Goal: Transaction & Acquisition: Book appointment/travel/reservation

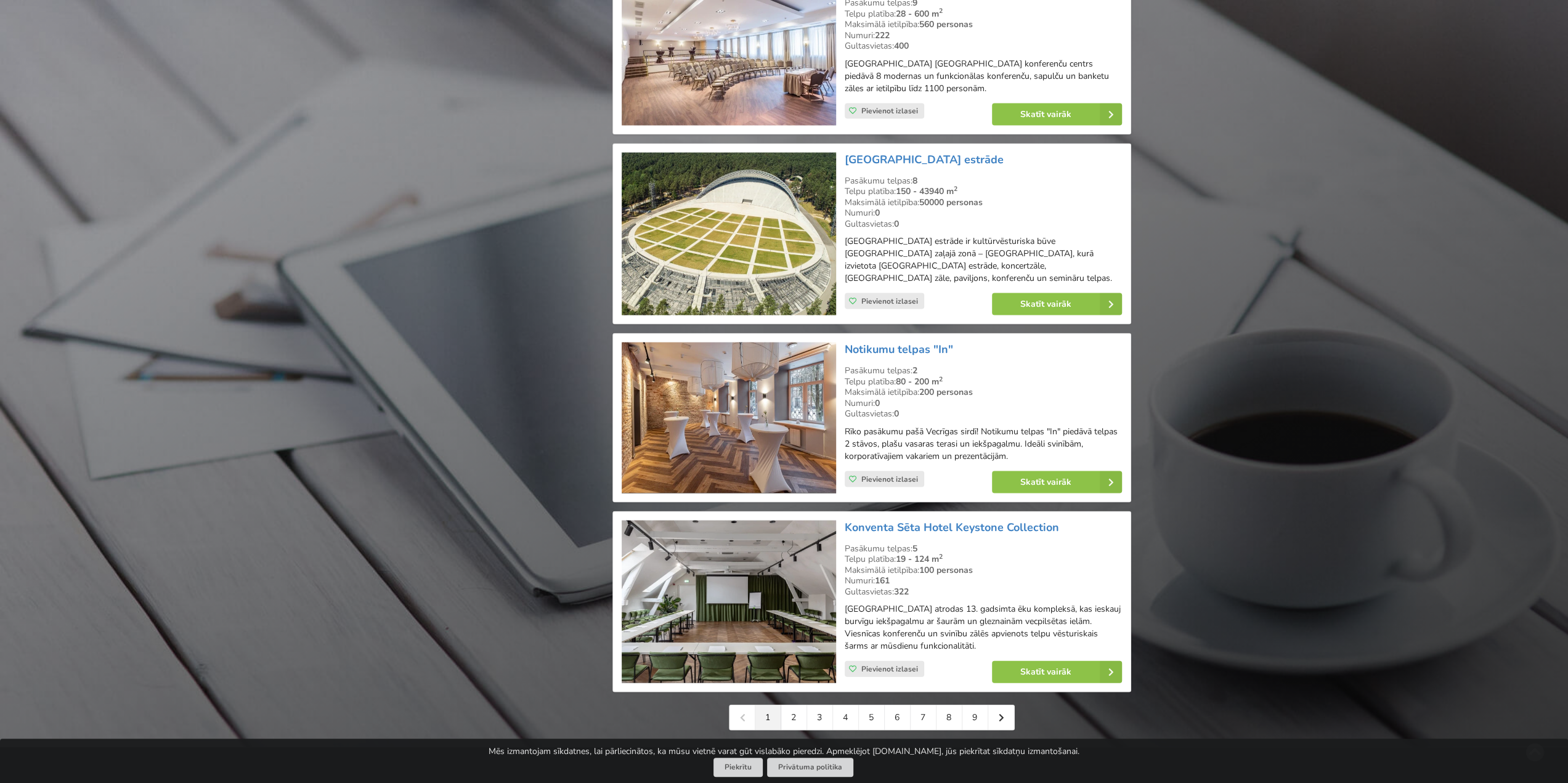
scroll to position [2588, 0]
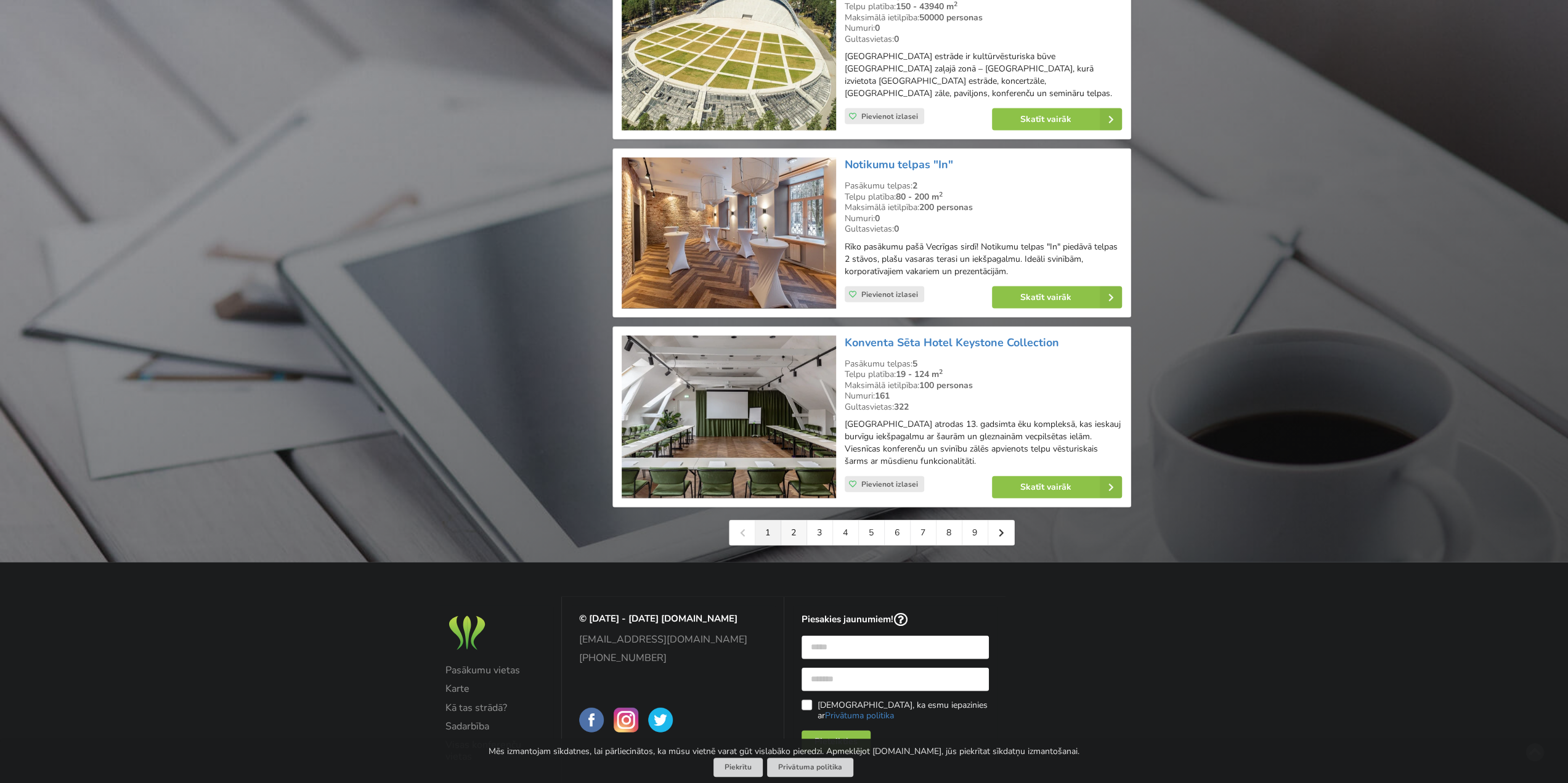
click at [796, 520] on link "2" at bounding box center [794, 533] width 26 height 25
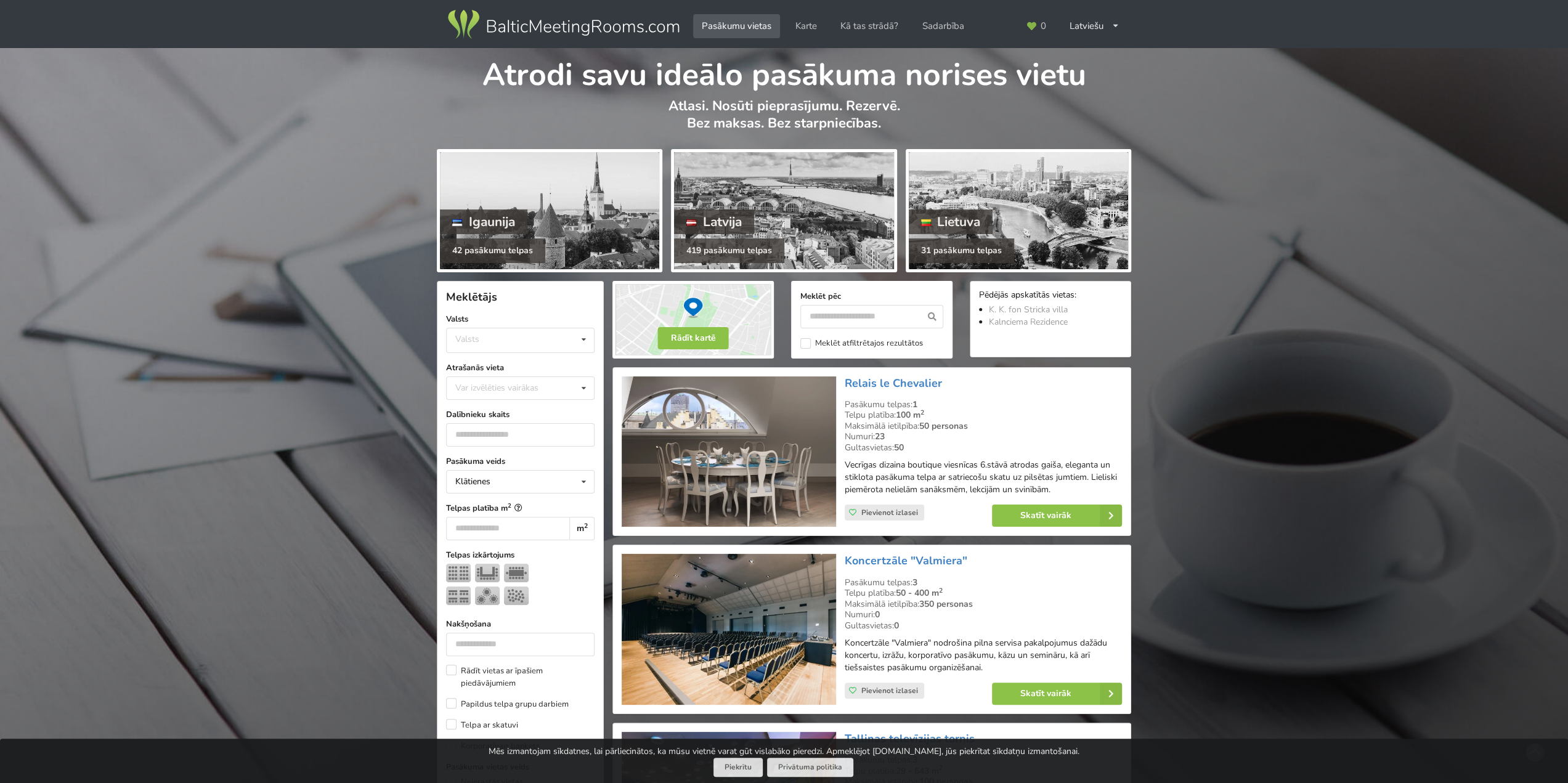
click at [532, 361] on div "Atrašanās vieta Var izvēlēties vairākas Pārdaugava Teika Pērnavas apriņķis Apšu…" at bounding box center [519, 380] width 149 height 38
click at [533, 380] on div "Var izvēlēties vairākas" at bounding box center [509, 387] width 114 height 14
click at [533, 400] on div "Pārdaugava" at bounding box center [520, 411] width 148 height 23
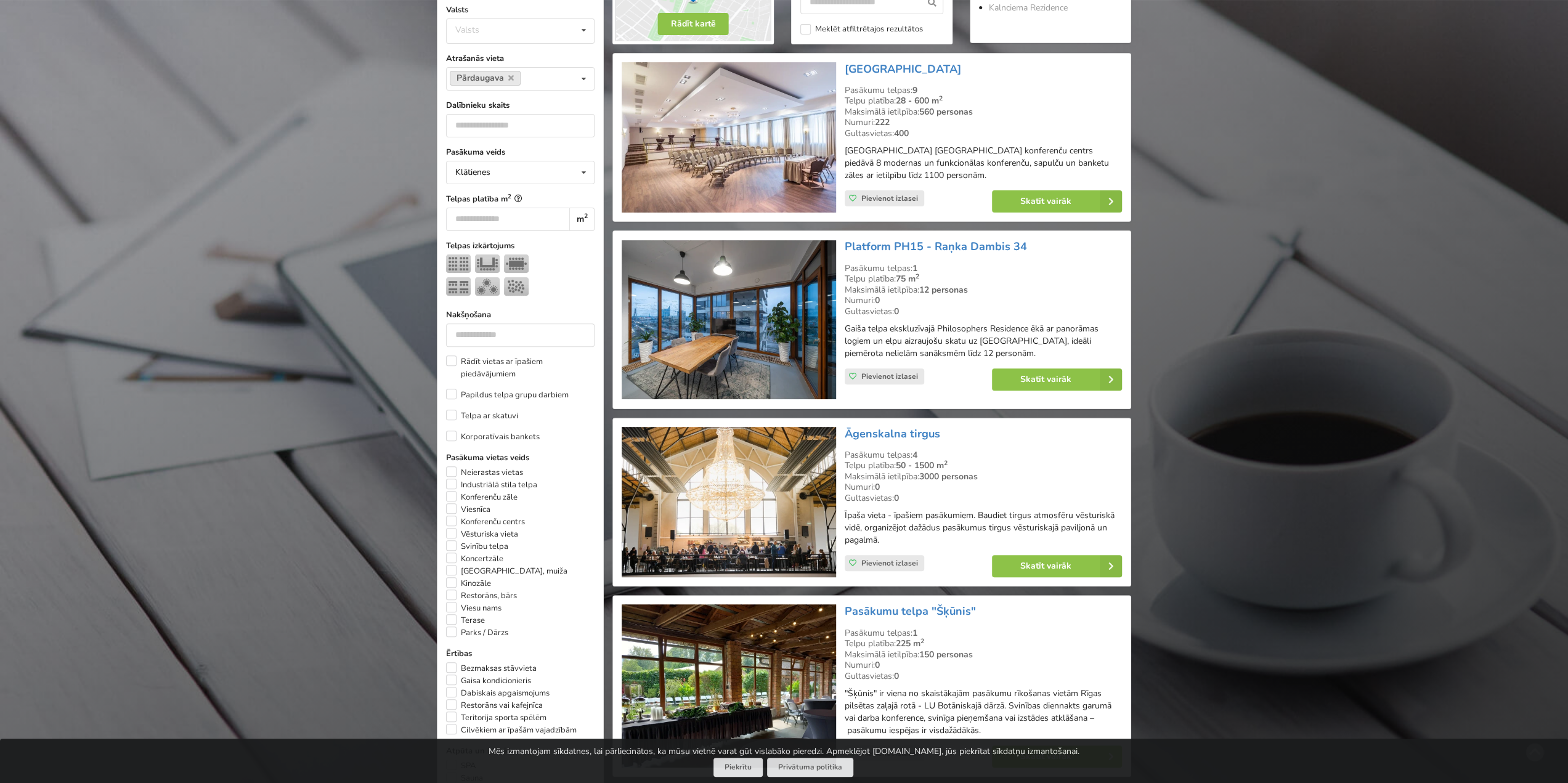
scroll to position [246, 0]
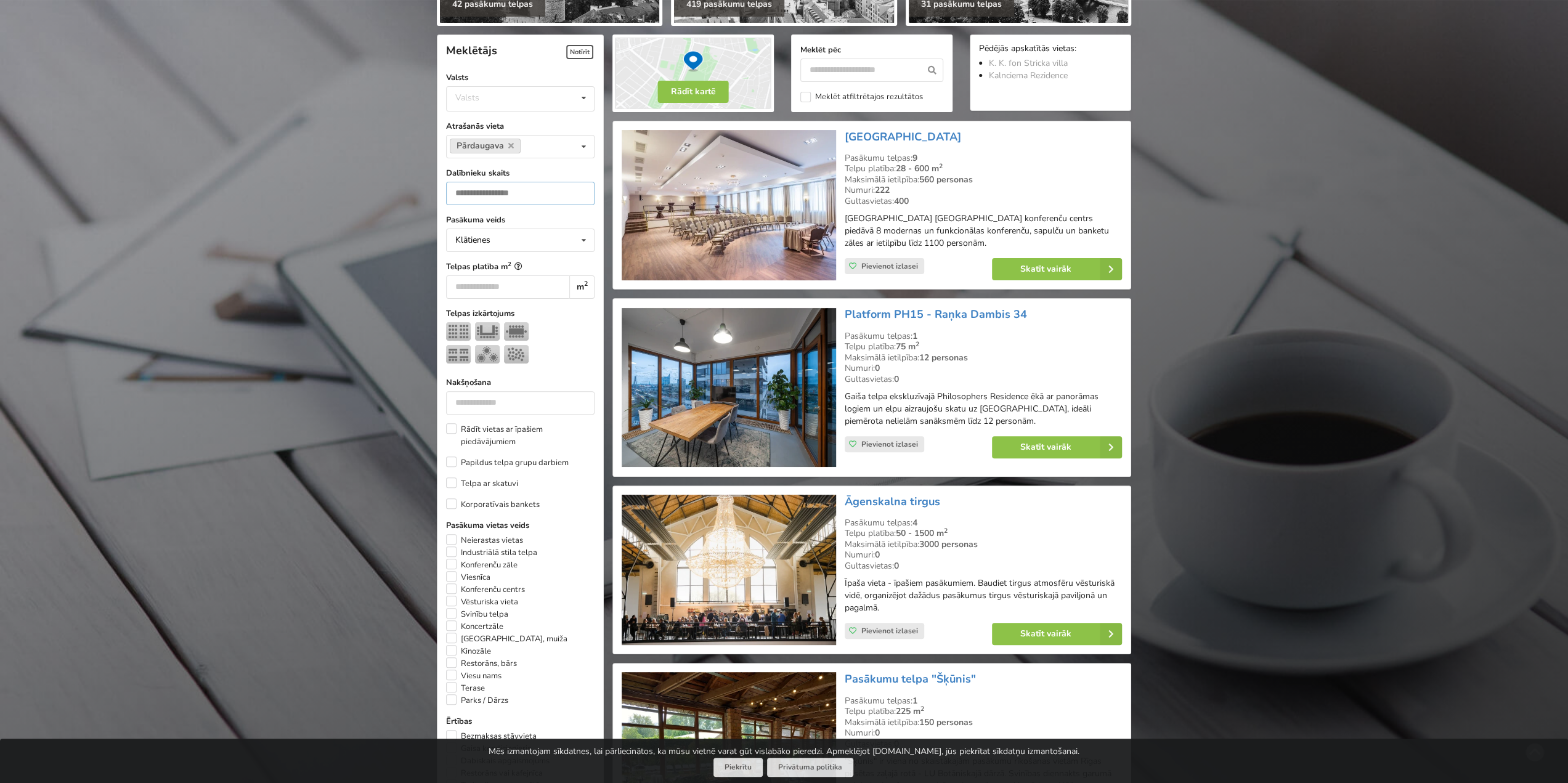
click at [519, 182] on input "number" at bounding box center [519, 194] width 149 height 23
click at [584, 182] on input "*" at bounding box center [519, 194] width 149 height 23
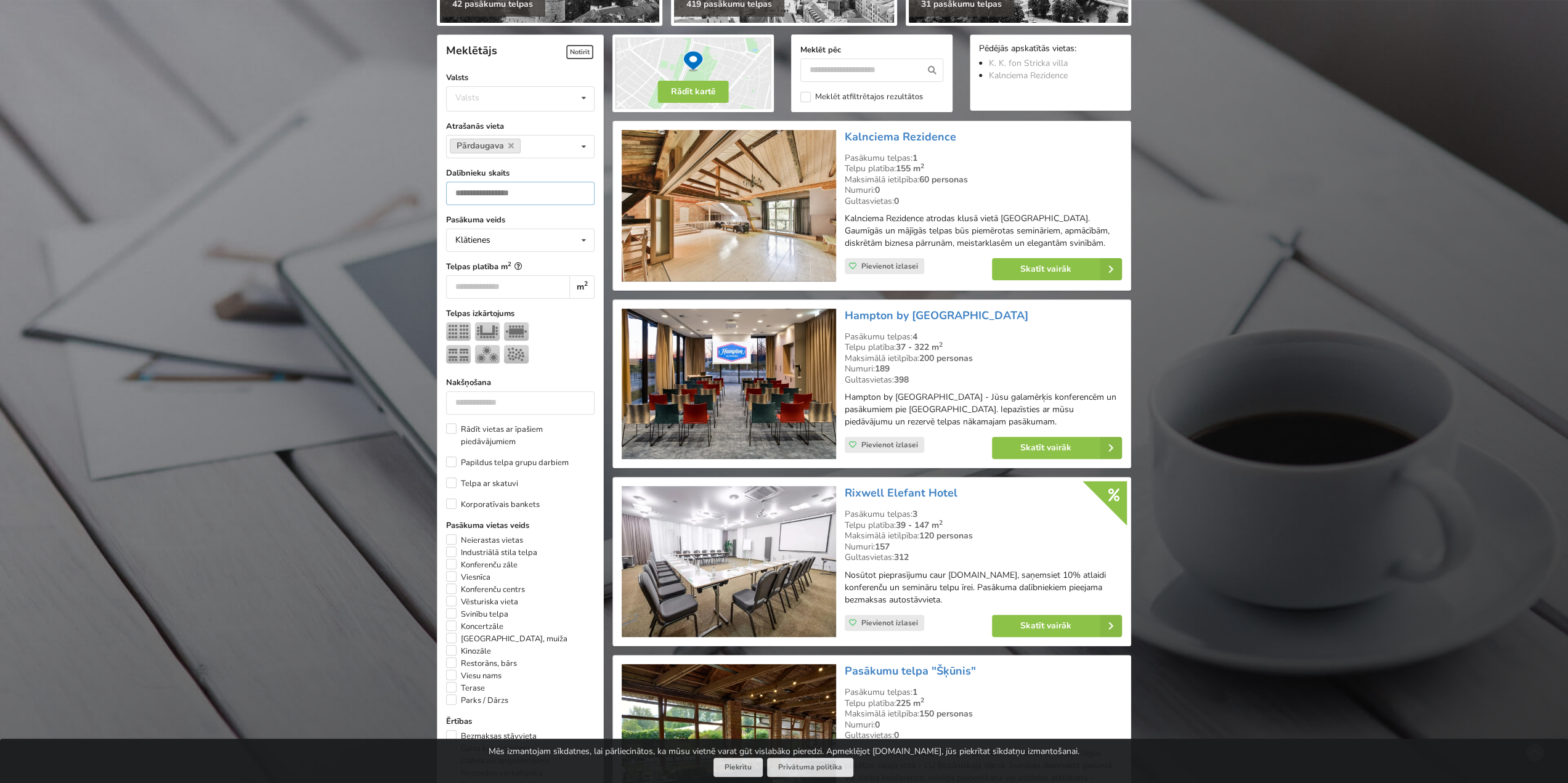
scroll to position [250, 0]
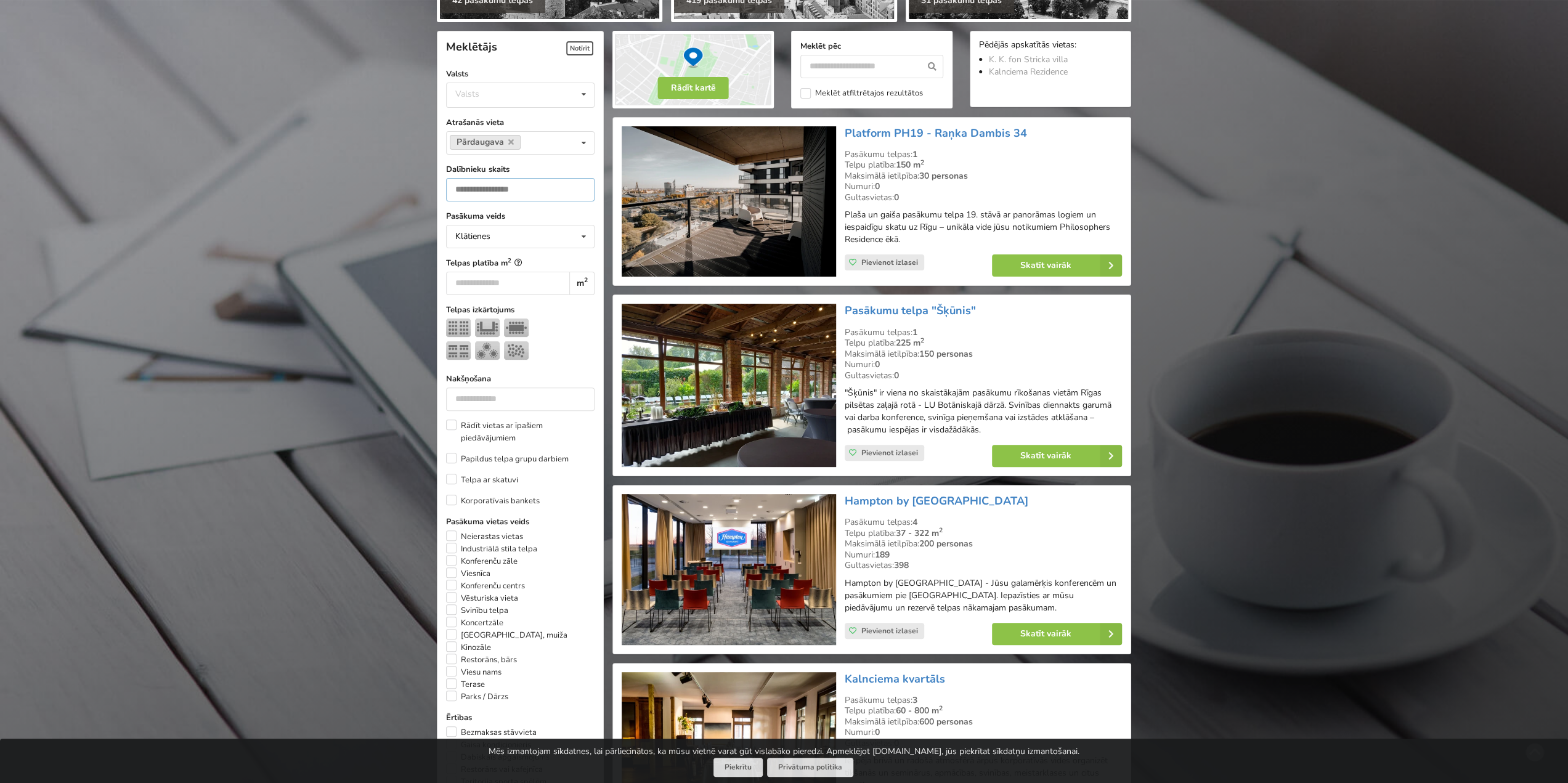
scroll to position [127, 0]
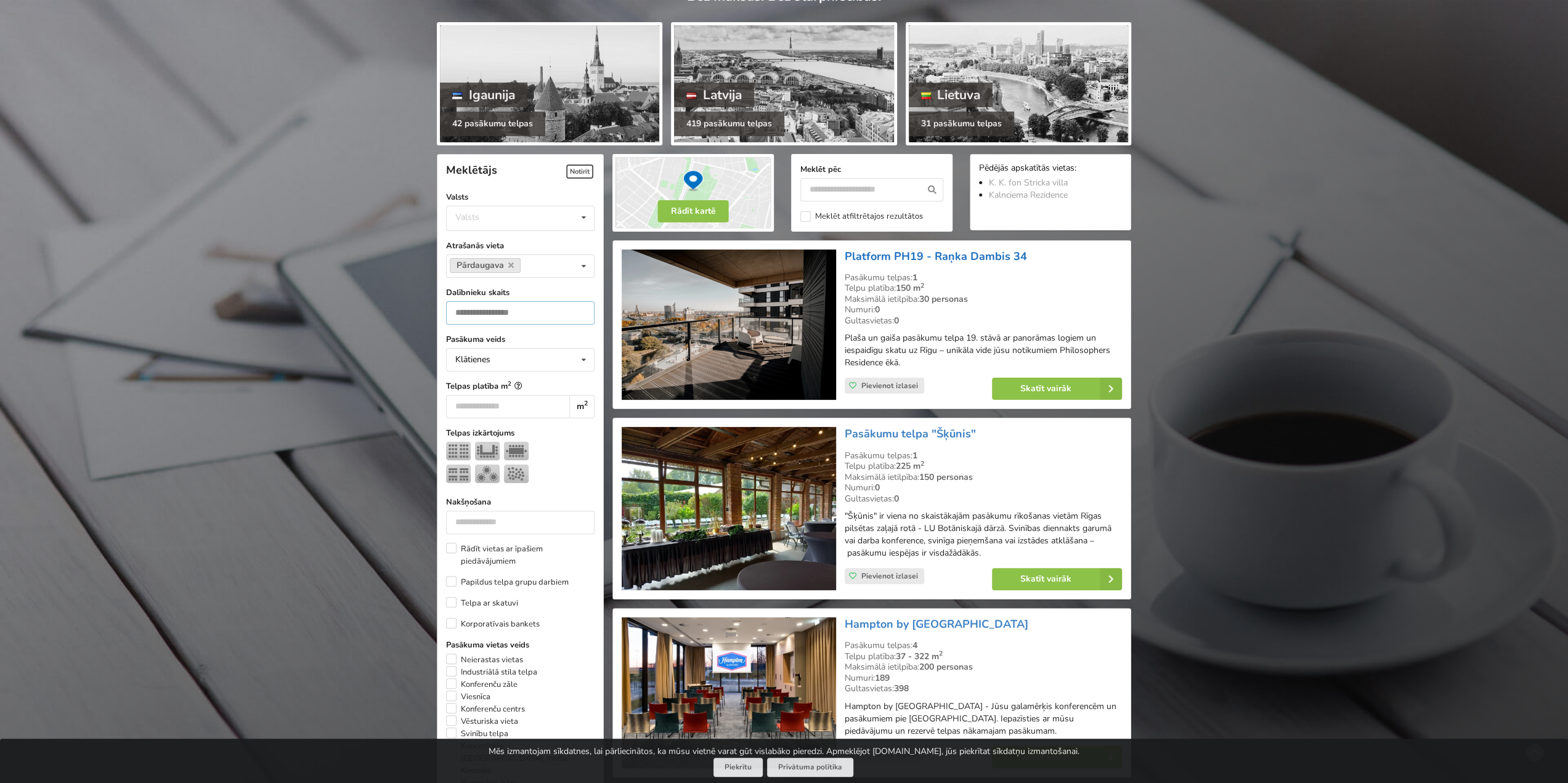
type input "**"
click at [509, 262] on icon at bounding box center [511, 265] width 6 height 8
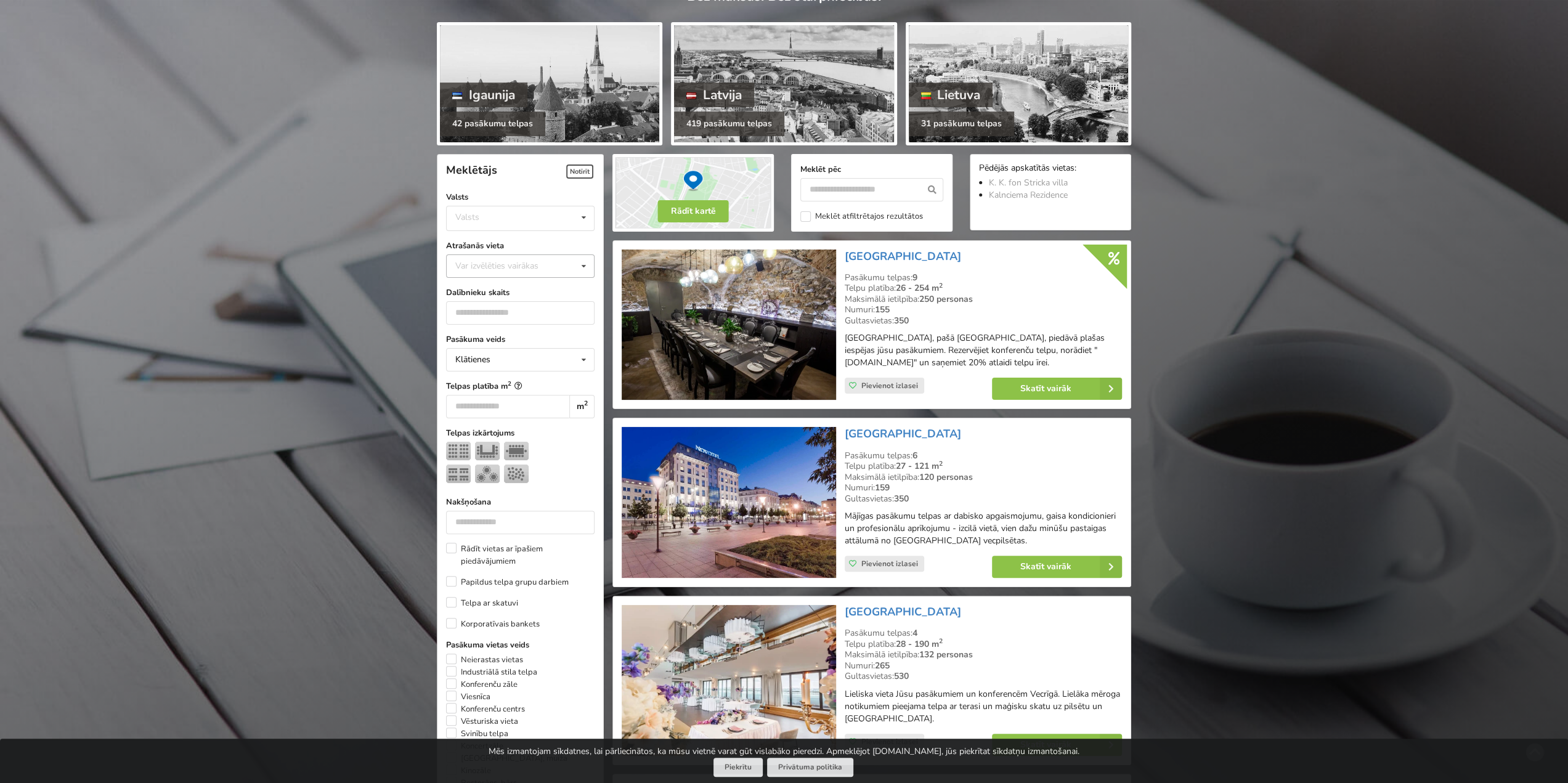
scroll to position [250, 0]
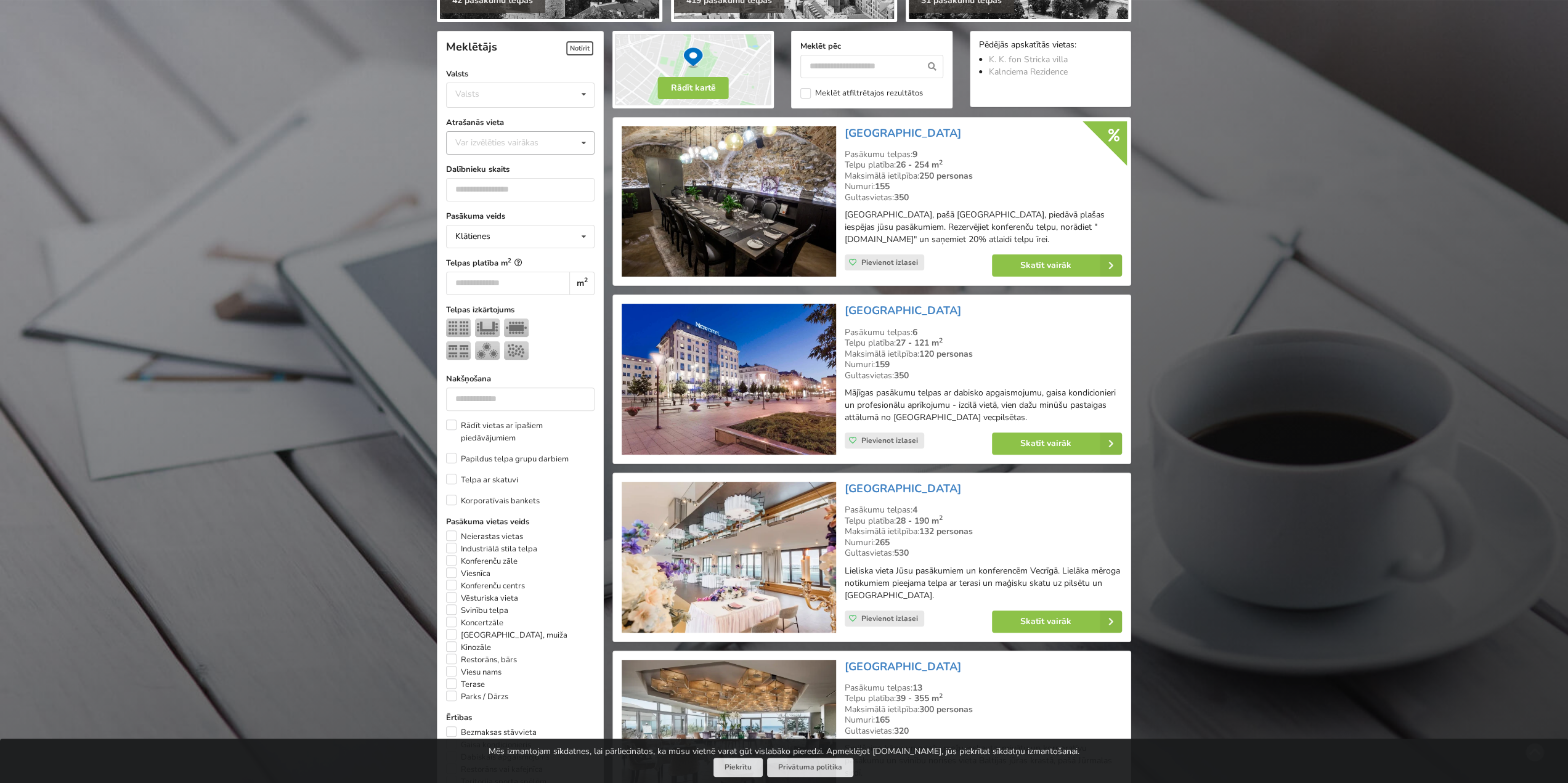
click at [566, 135] on div "Var izvēlēties vairākas" at bounding box center [509, 142] width 114 height 14
click at [527, 206] on div "Mārupes novads" at bounding box center [520, 218] width 148 height 23
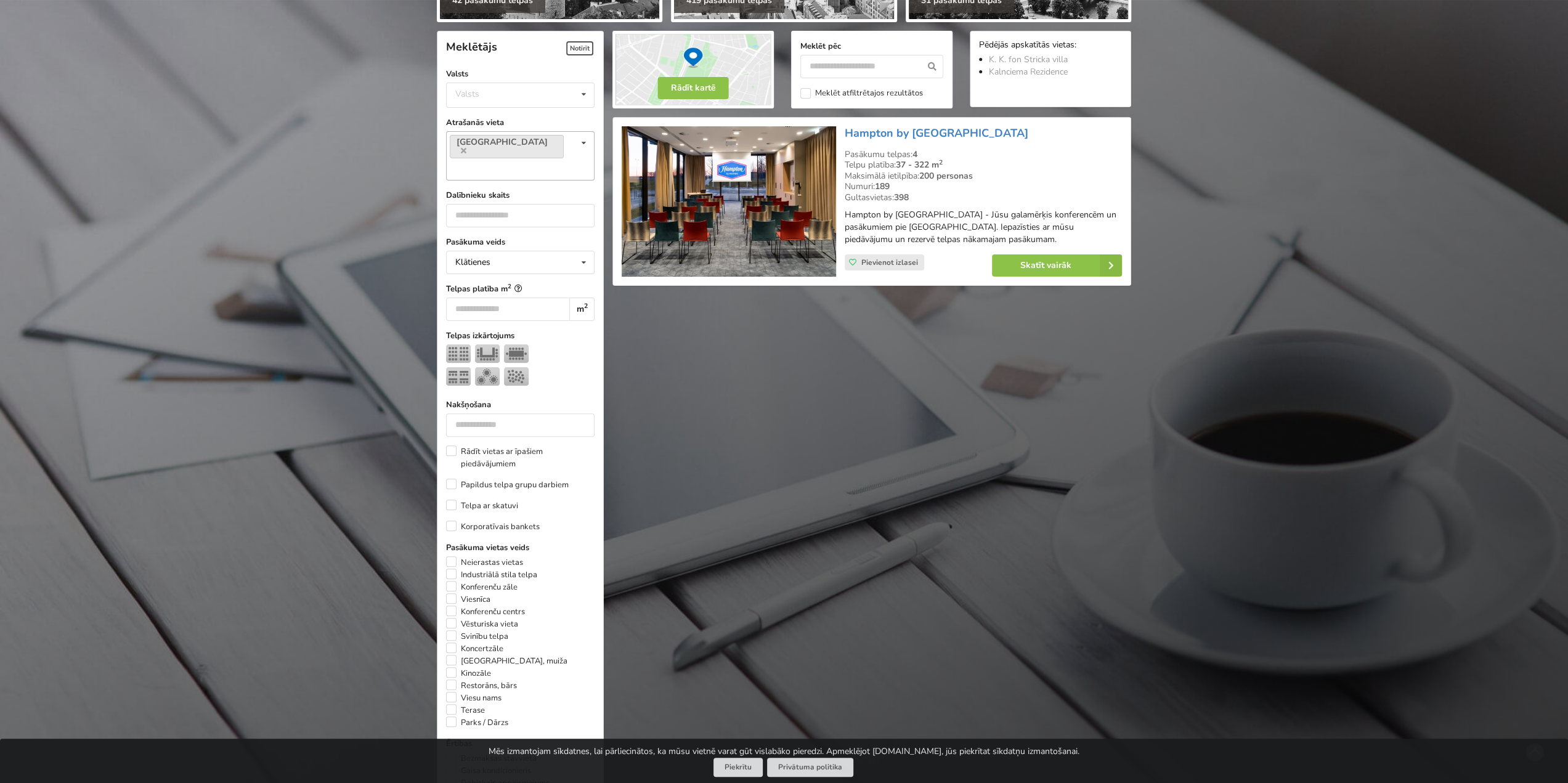
click at [581, 132] on icon at bounding box center [584, 144] width 18 height 23
click at [467, 147] on icon at bounding box center [464, 150] width 6 height 8
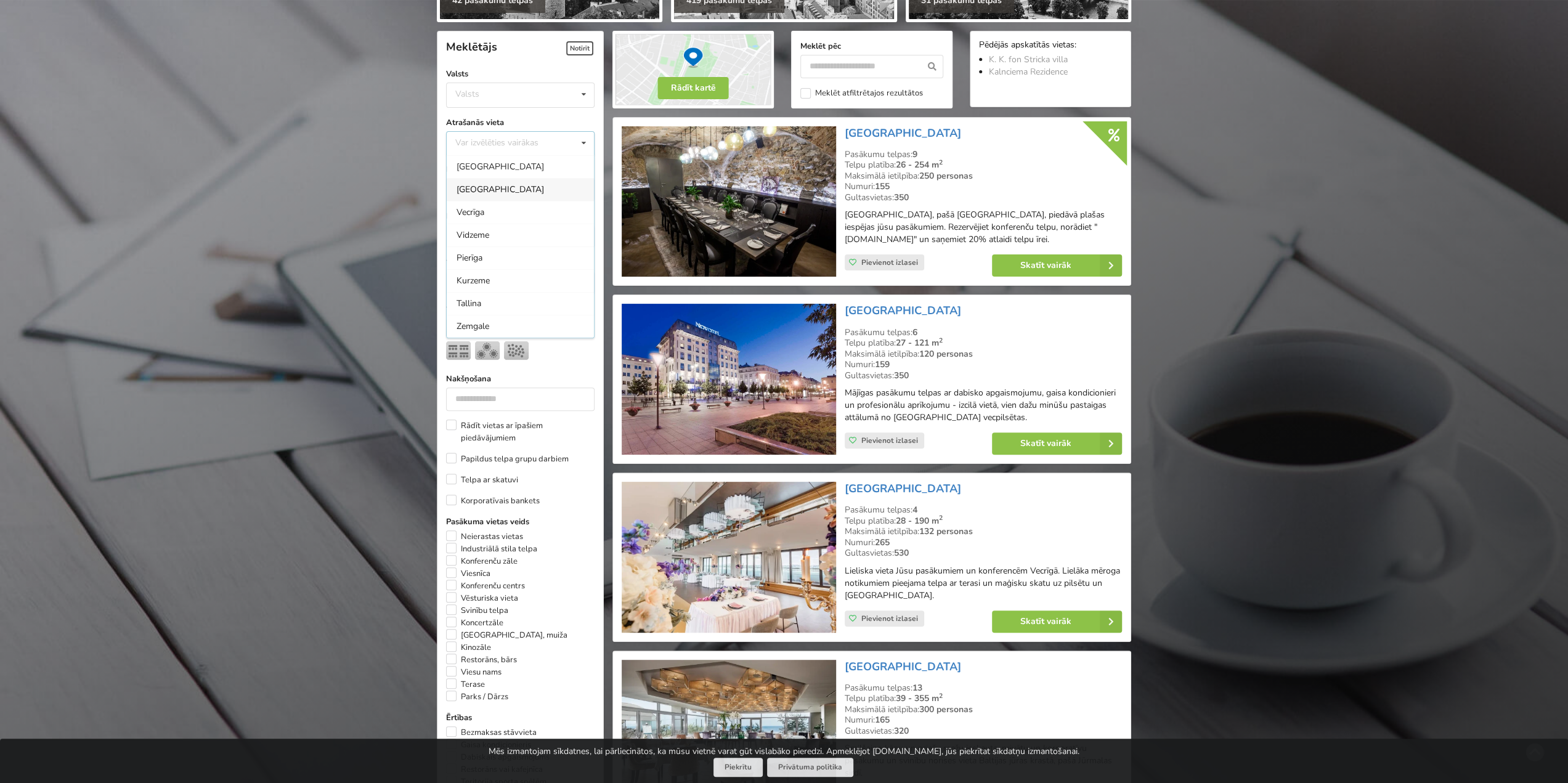
click at [582, 132] on icon at bounding box center [584, 144] width 18 height 23
click at [554, 236] on div "Pierīga" at bounding box center [520, 247] width 148 height 23
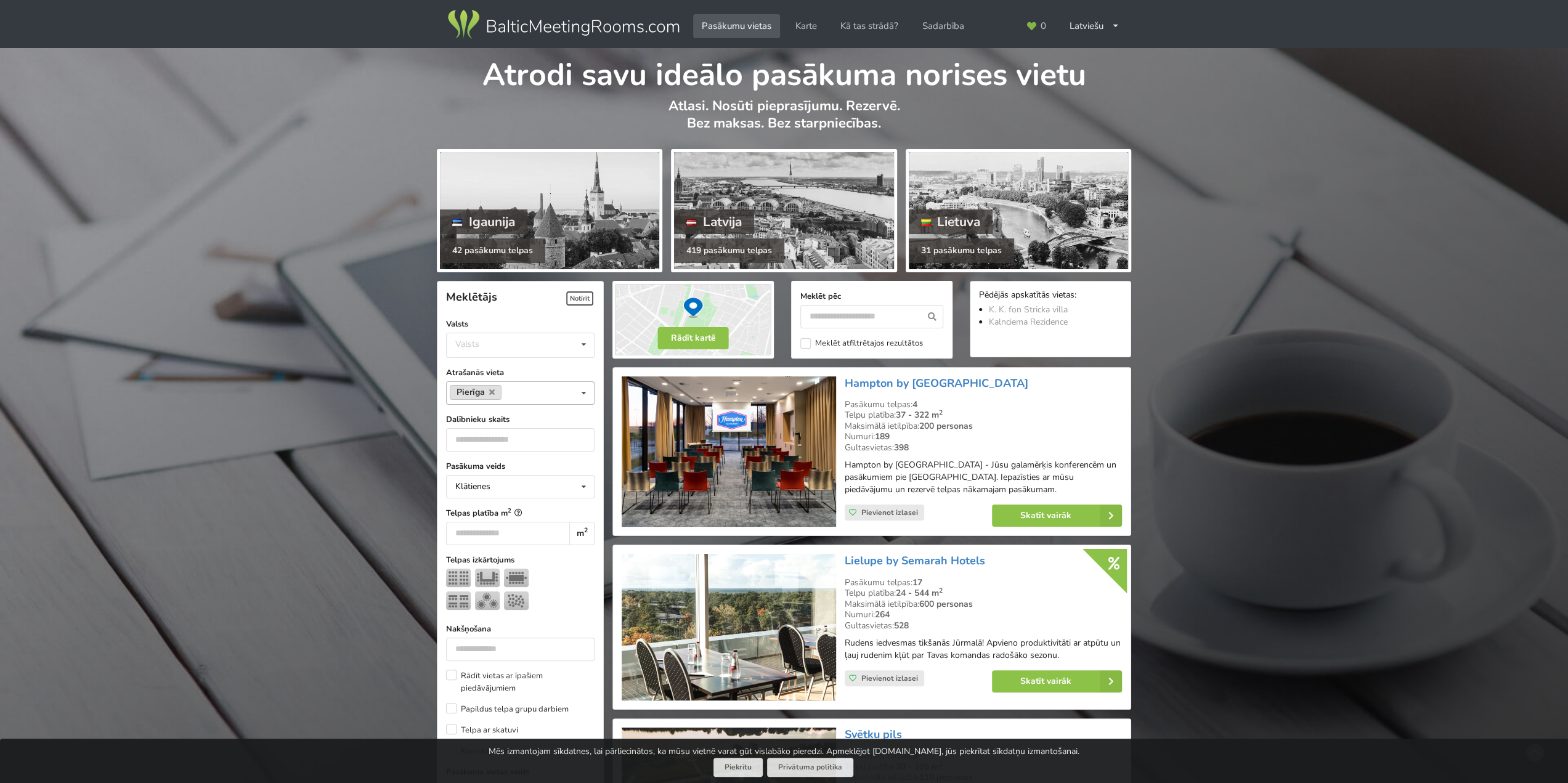
click at [496, 385] on link "Pierīga" at bounding box center [475, 392] width 52 height 14
click at [588, 382] on icon at bounding box center [584, 394] width 18 height 23
click at [551, 465] on div "Valmiera" at bounding box center [520, 476] width 148 height 23
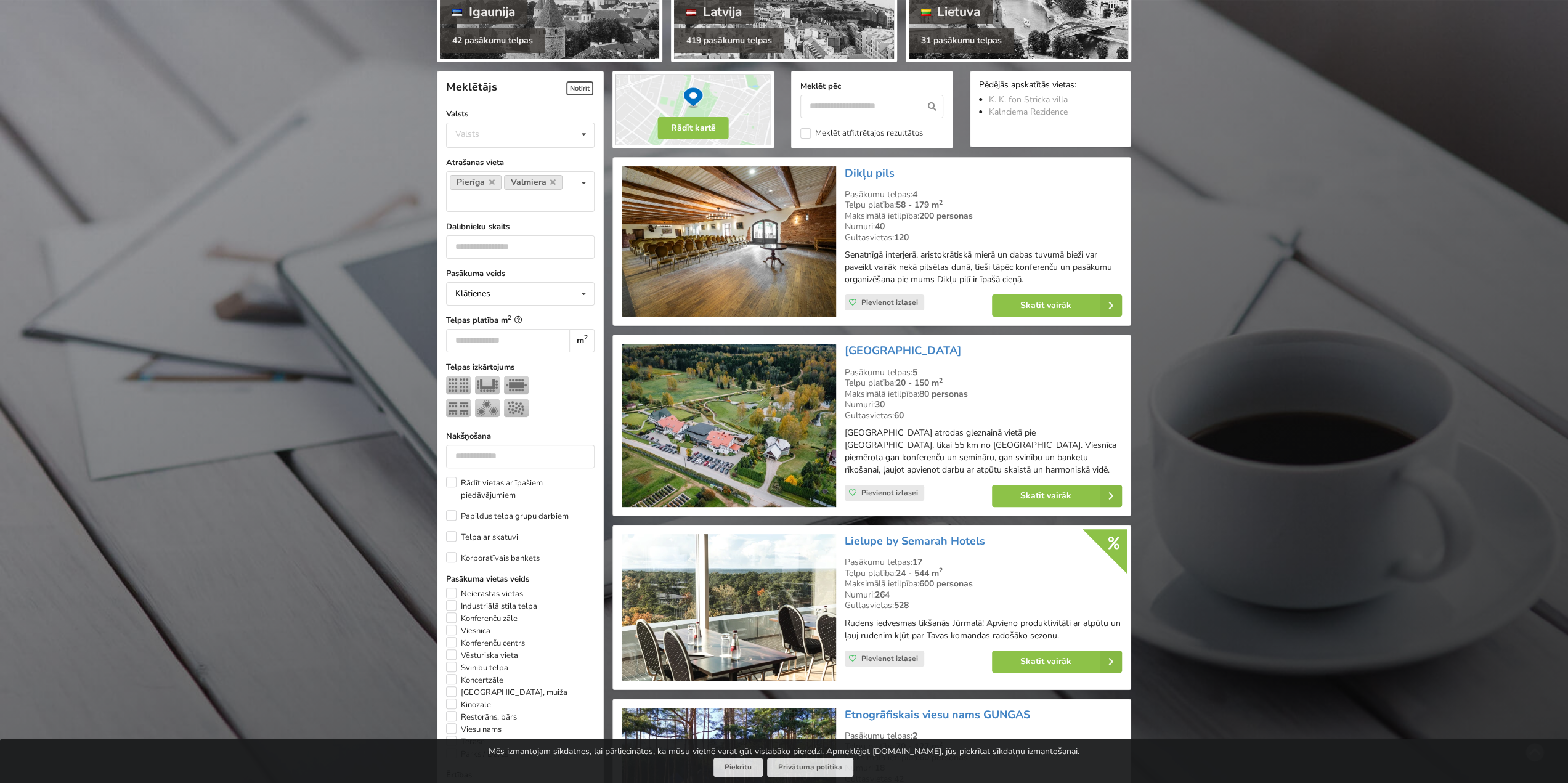
scroll to position [250, 0]
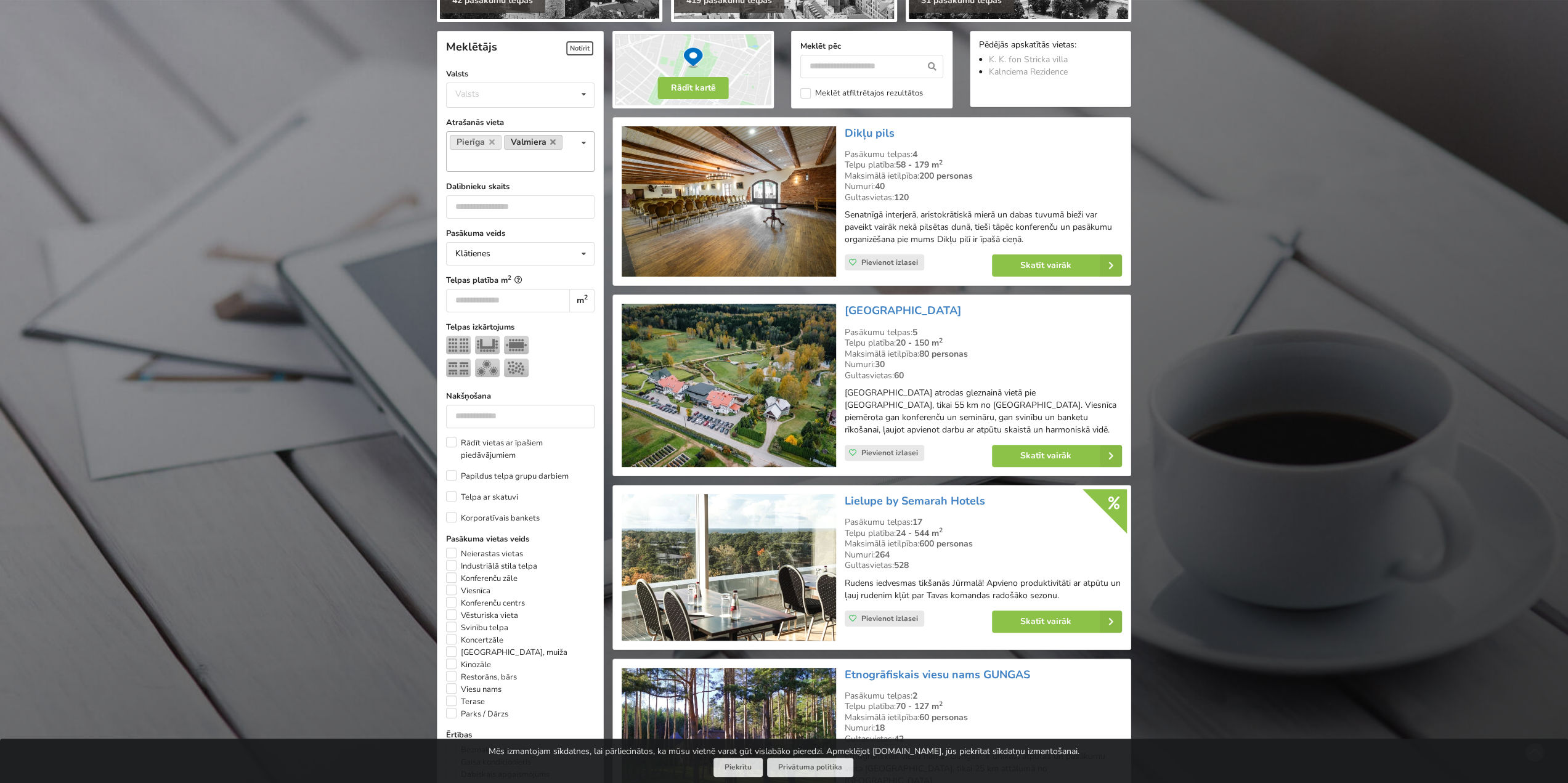
click at [550, 135] on link "Valmiera" at bounding box center [534, 142] width 59 height 14
click at [487, 135] on link "Pierīga" at bounding box center [475, 142] width 52 height 14
click at [488, 135] on link "Pierīga" at bounding box center [475, 142] width 52 height 14
click at [489, 138] on icon at bounding box center [492, 142] width 6 height 8
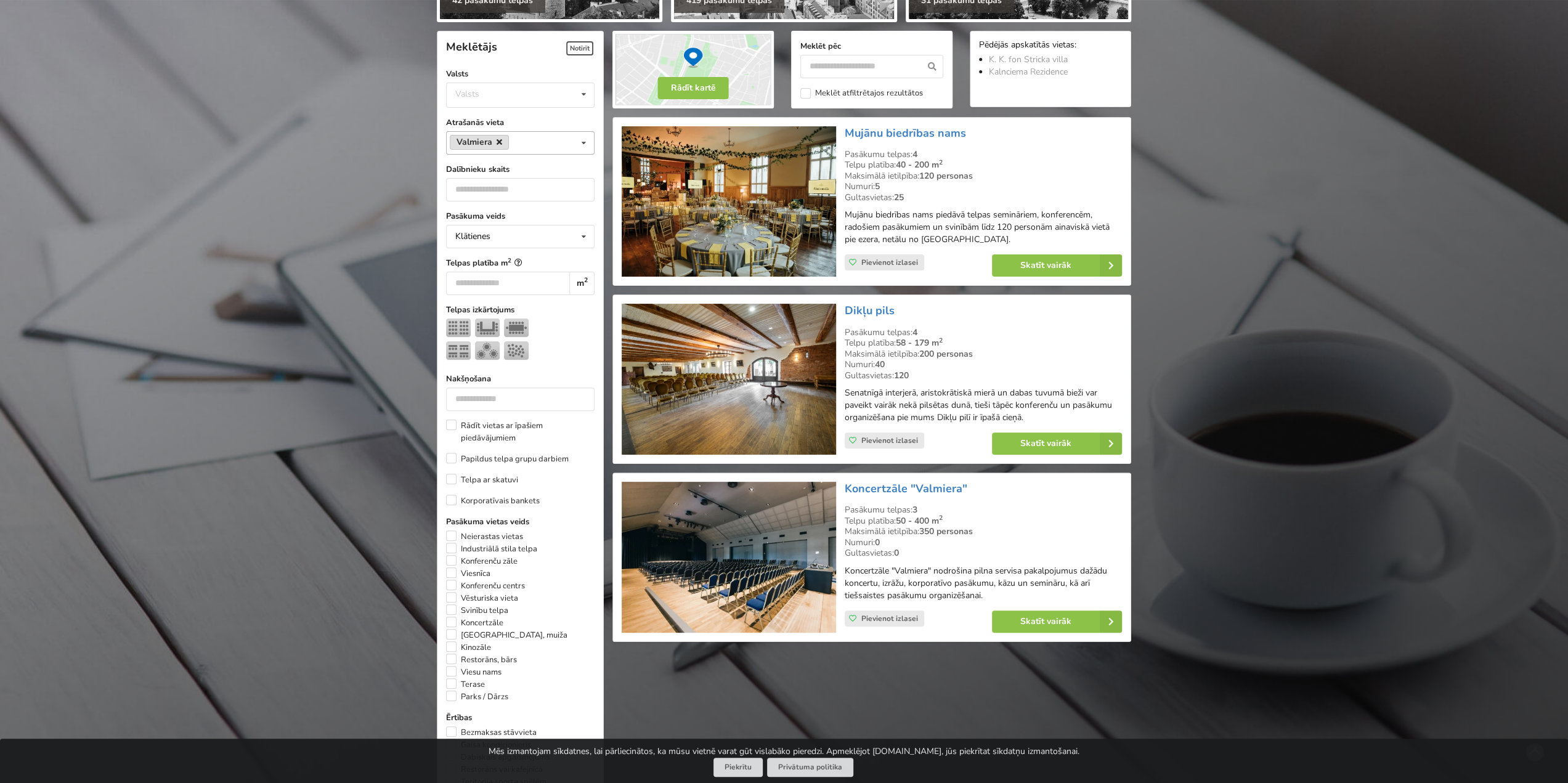
click at [495, 135] on link "Valmiera" at bounding box center [479, 142] width 59 height 14
click at [501, 135] on link "Valmiera" at bounding box center [479, 142] width 59 height 14
click at [498, 138] on icon at bounding box center [499, 142] width 6 height 8
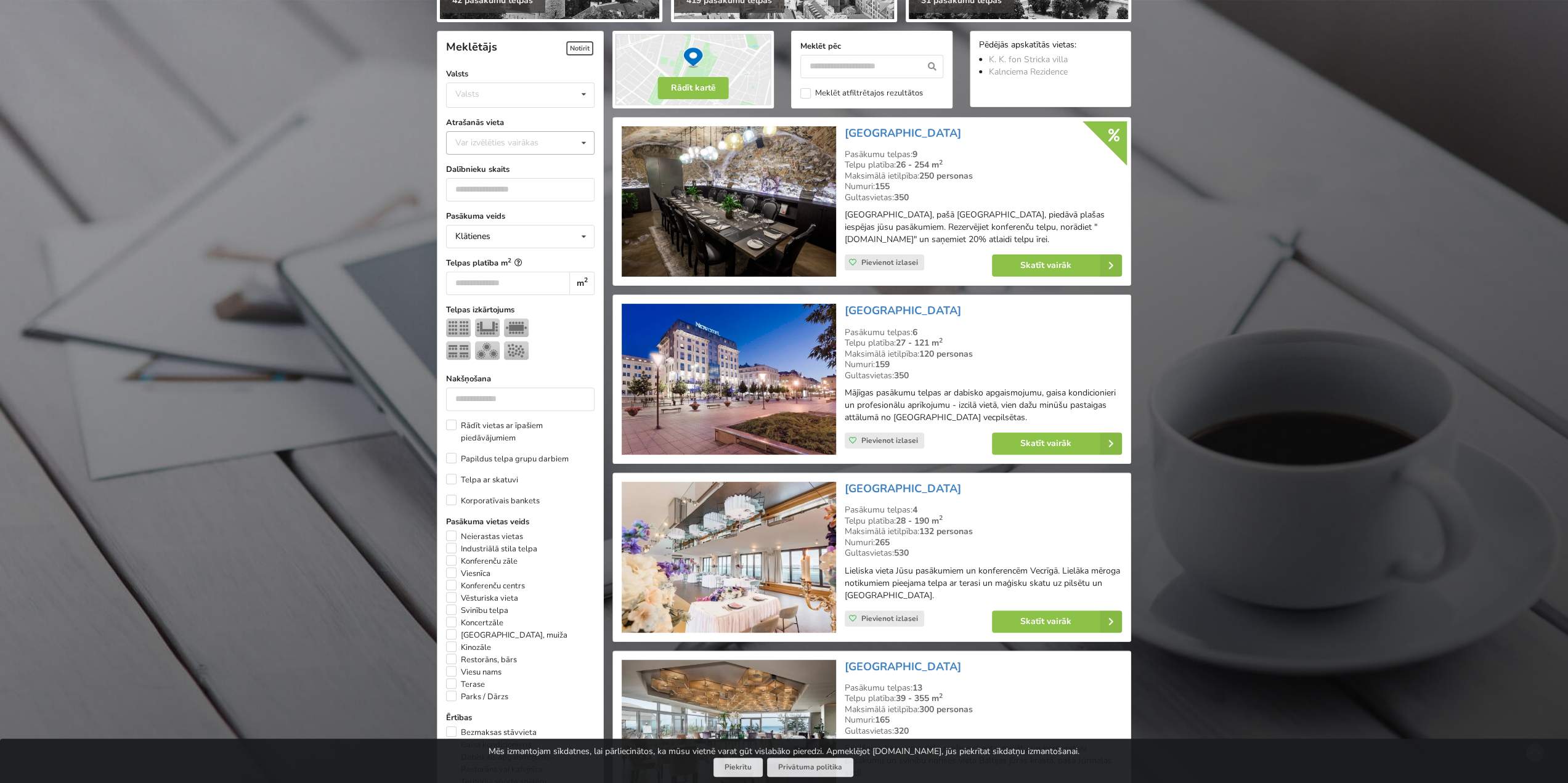
click at [579, 132] on icon at bounding box center [584, 144] width 18 height 23
click at [551, 234] on div "Jūrmala" at bounding box center [520, 245] width 148 height 23
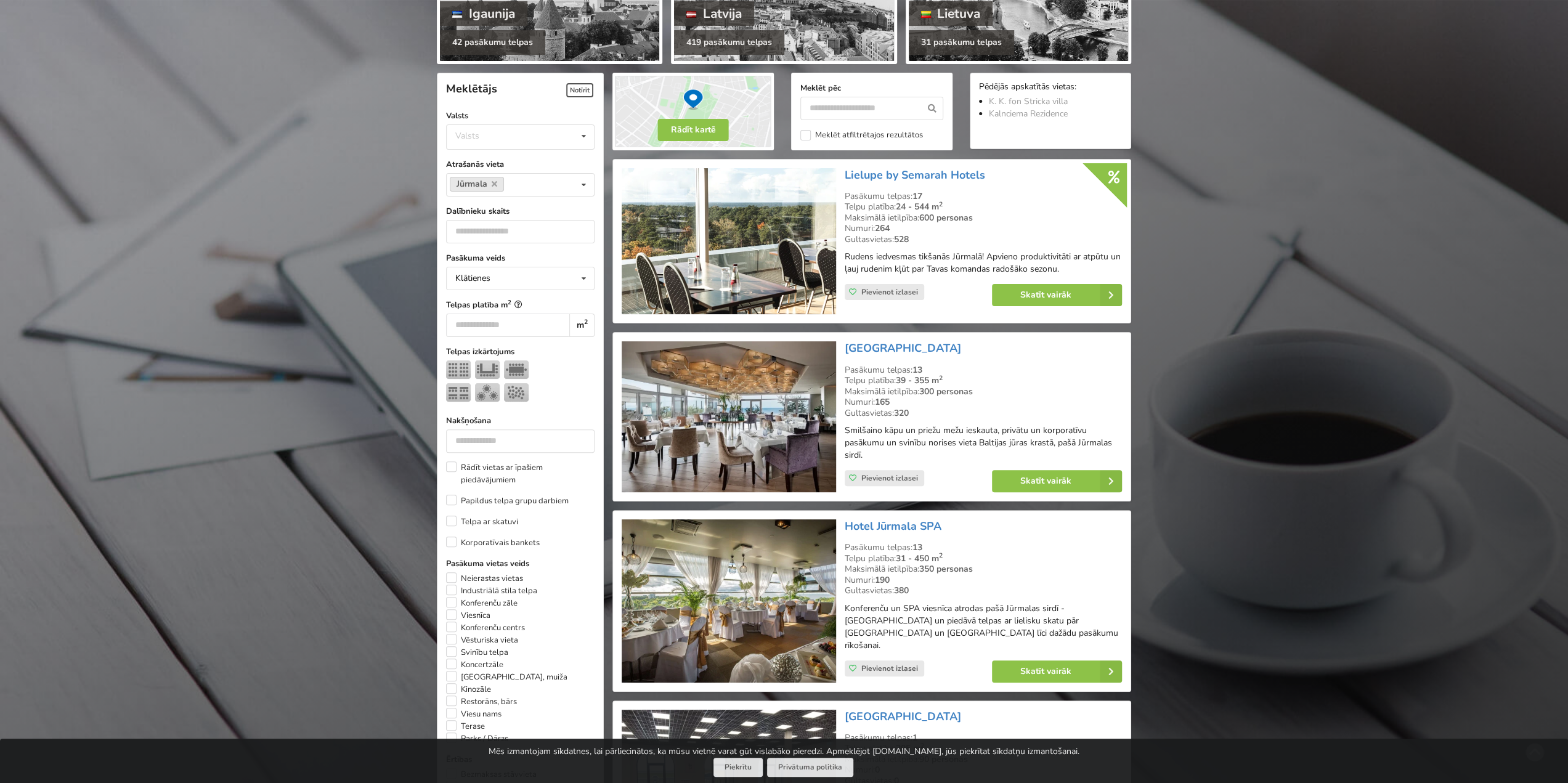
scroll to position [189, 0]
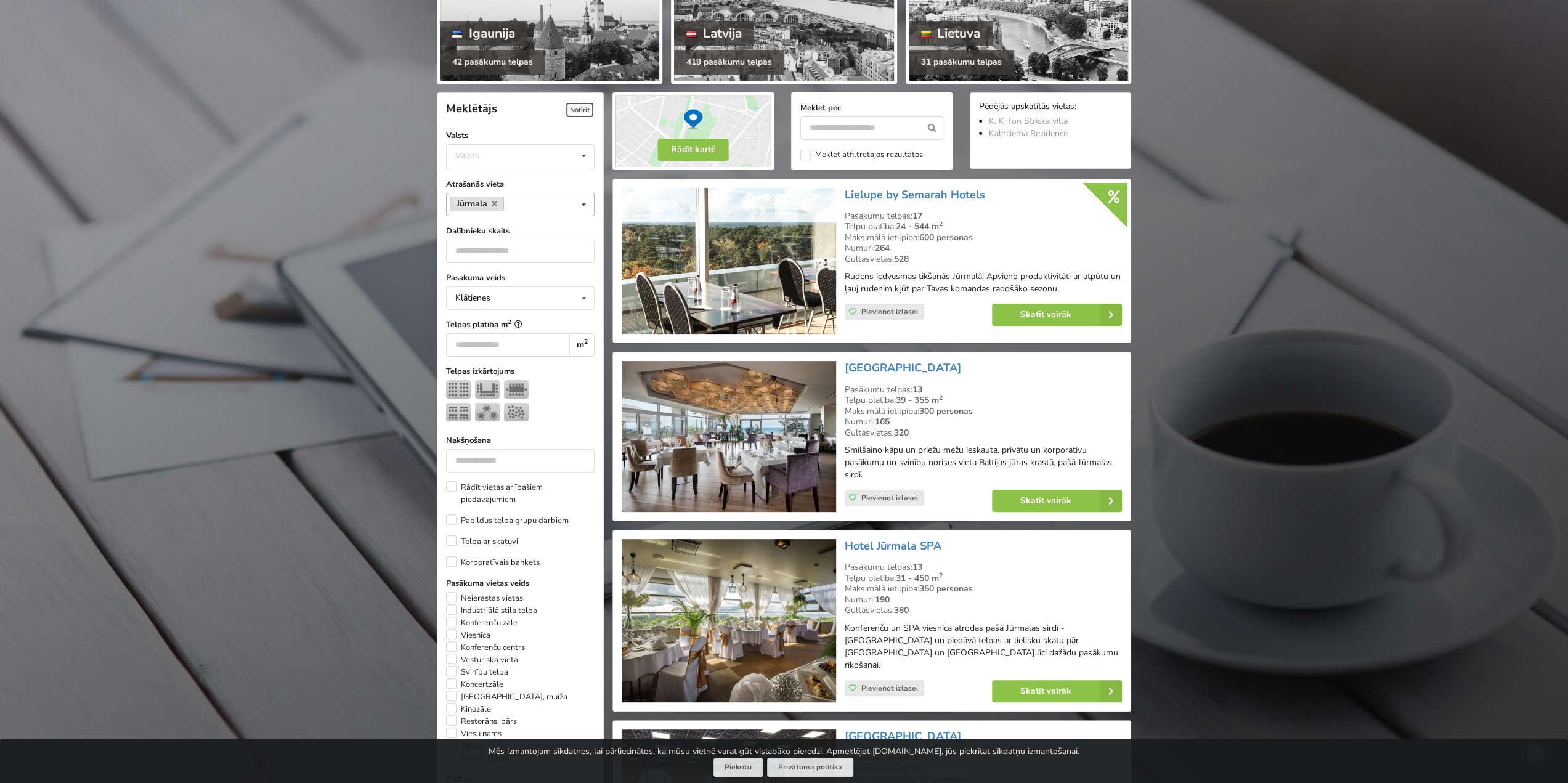
click at [497, 196] on link "Jūrmala" at bounding box center [476, 203] width 55 height 14
click at [496, 199] on icon at bounding box center [495, 203] width 6 height 8
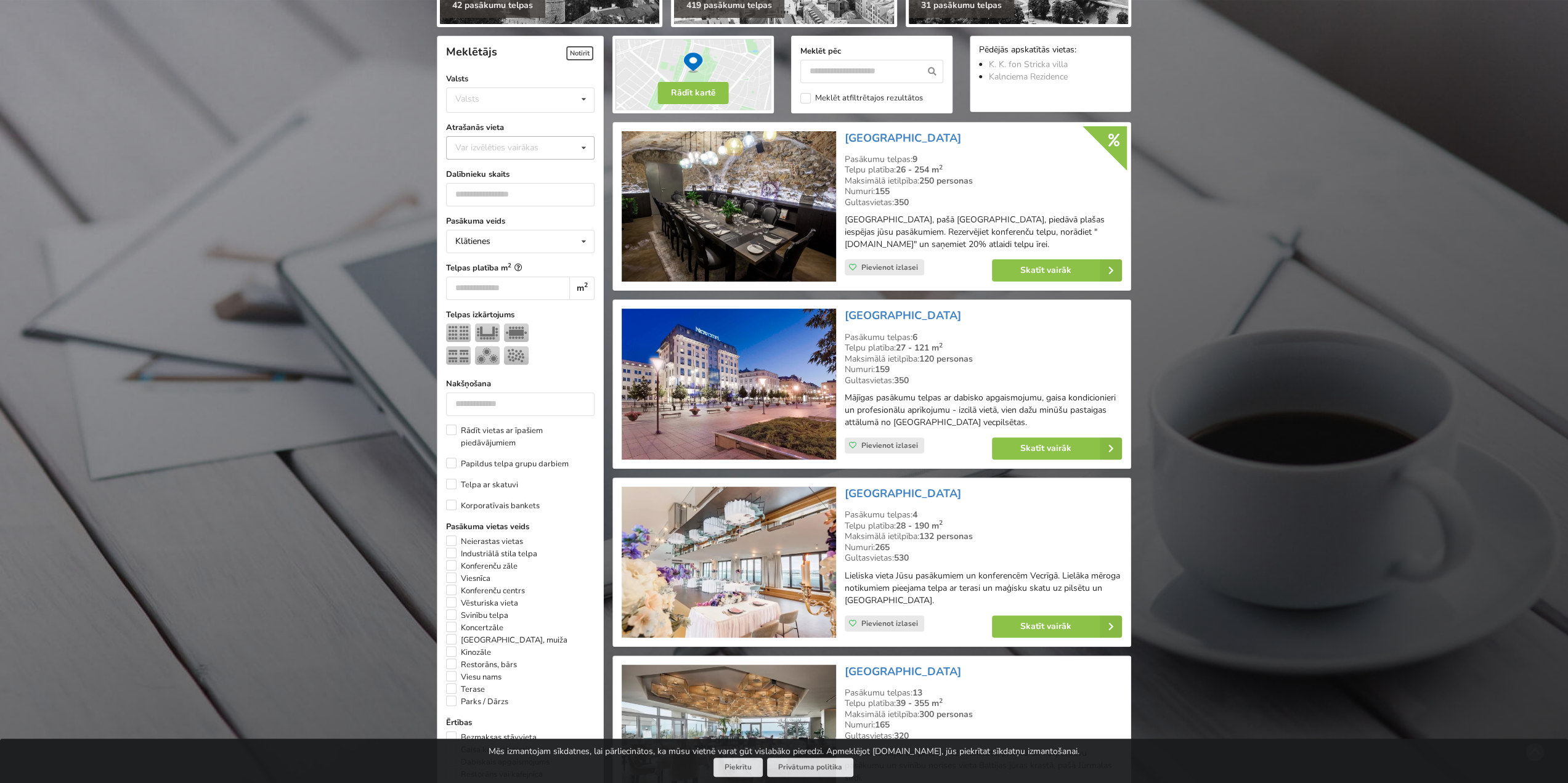
scroll to position [250, 0]
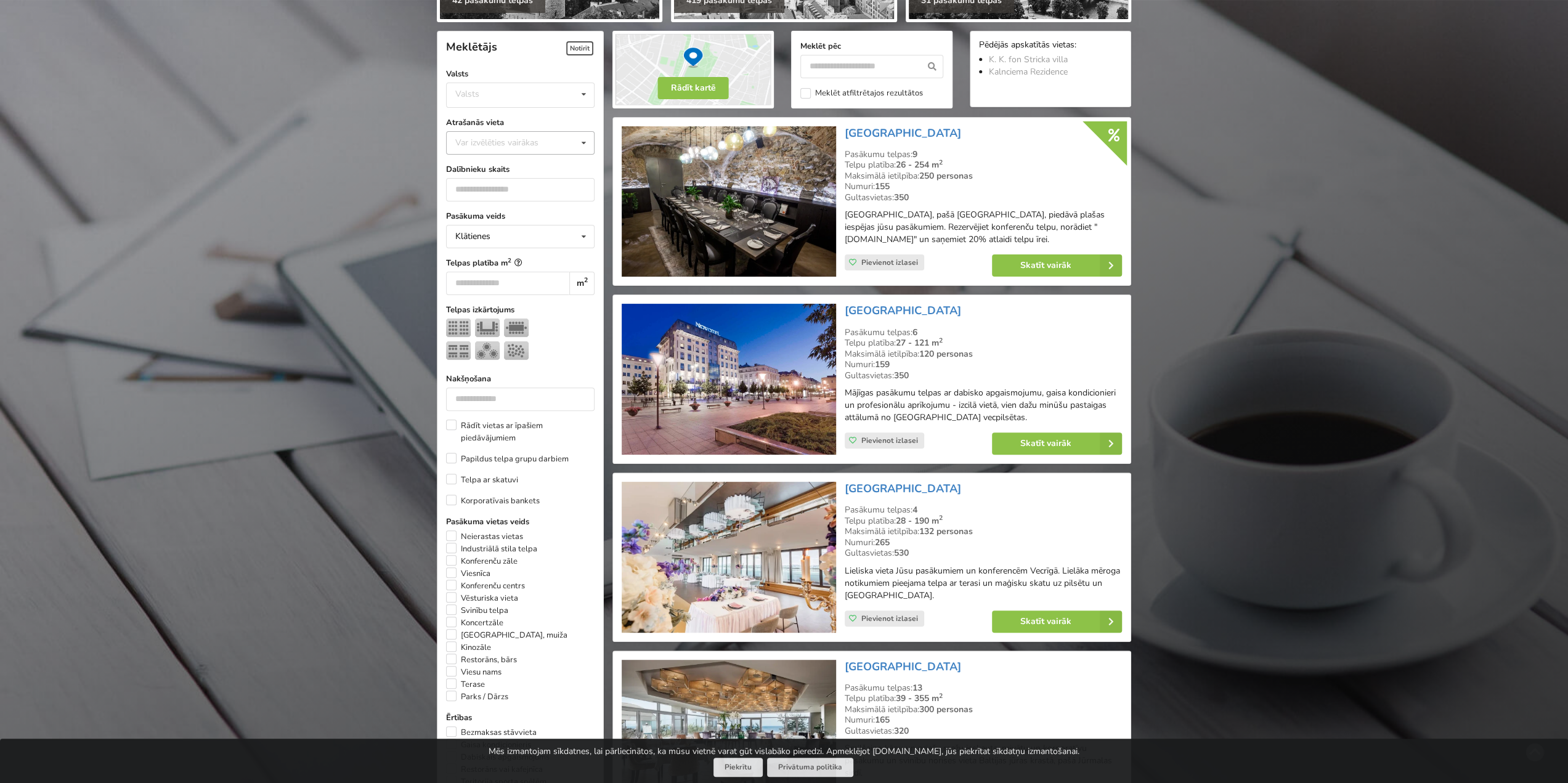
click at [583, 132] on icon at bounding box center [584, 144] width 18 height 23
click at [564, 254] on div "Piņķi" at bounding box center [520, 265] width 148 height 23
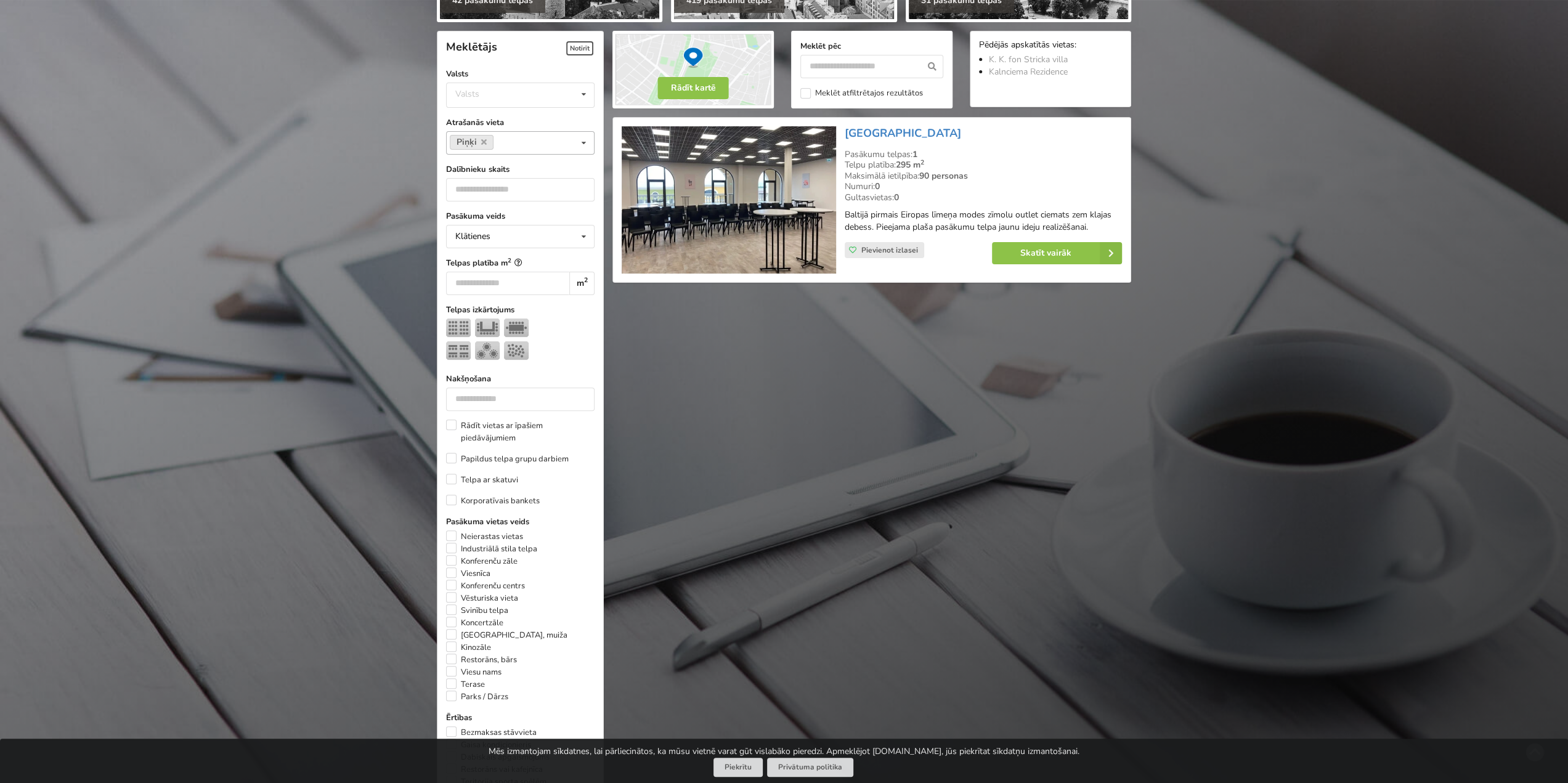
click at [583, 132] on icon at bounding box center [584, 144] width 18 height 23
click at [482, 138] on icon at bounding box center [484, 142] width 6 height 8
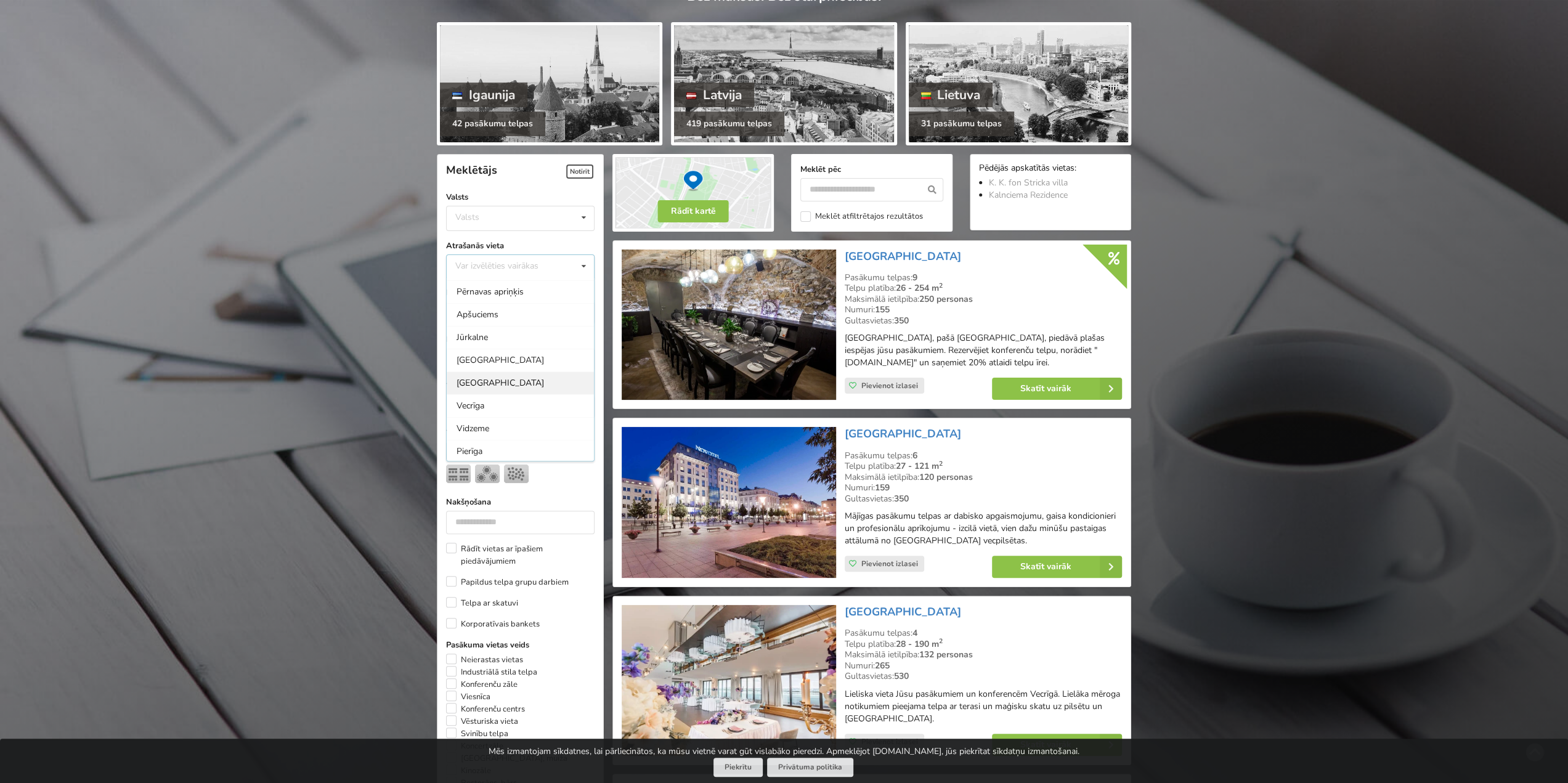
scroll to position [61, 0]
click at [506, 353] on div "Rīga" at bounding box center [520, 364] width 148 height 23
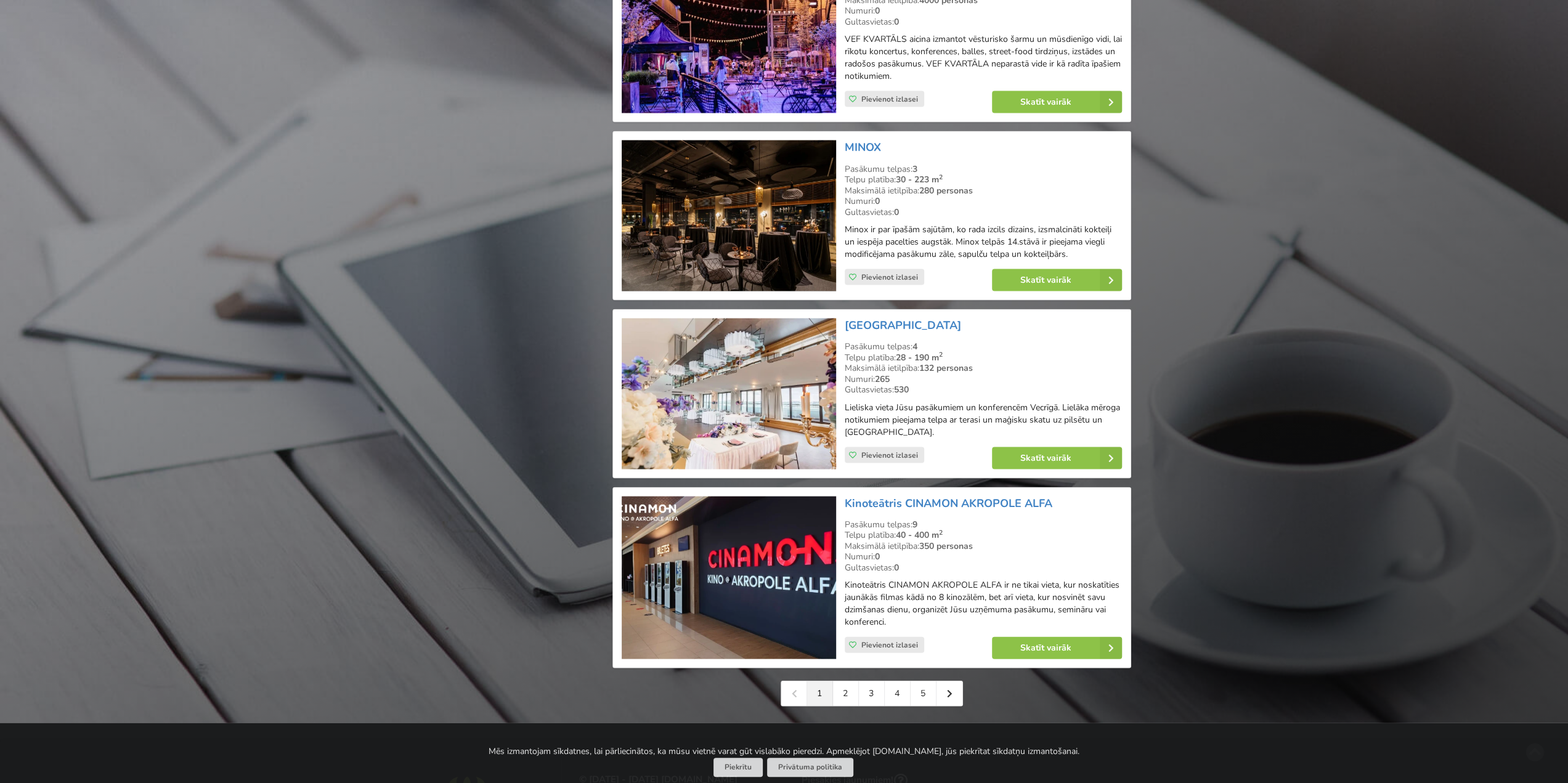
scroll to position [2591, 0]
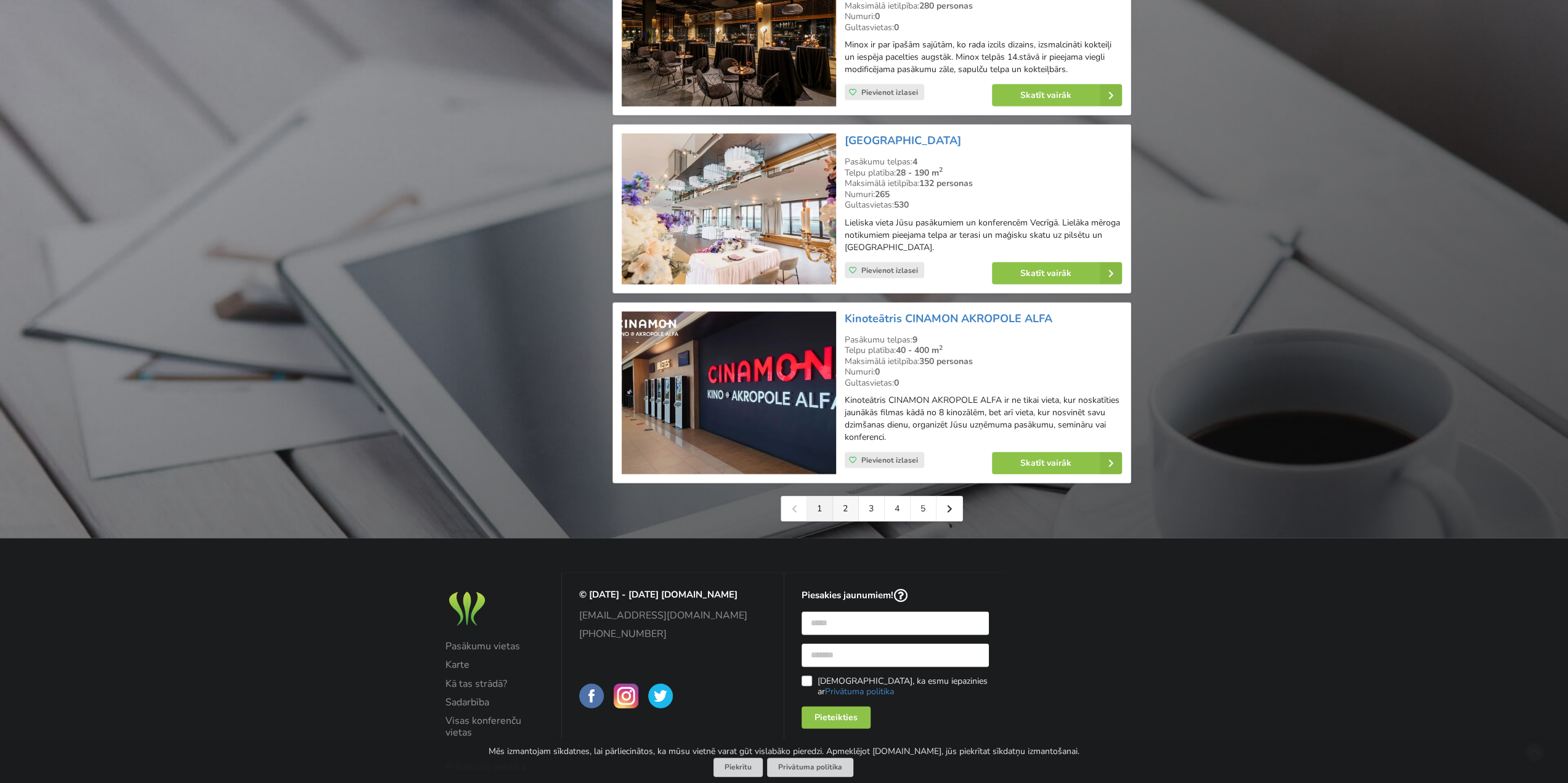
click at [842, 496] on link "2" at bounding box center [845, 509] width 26 height 25
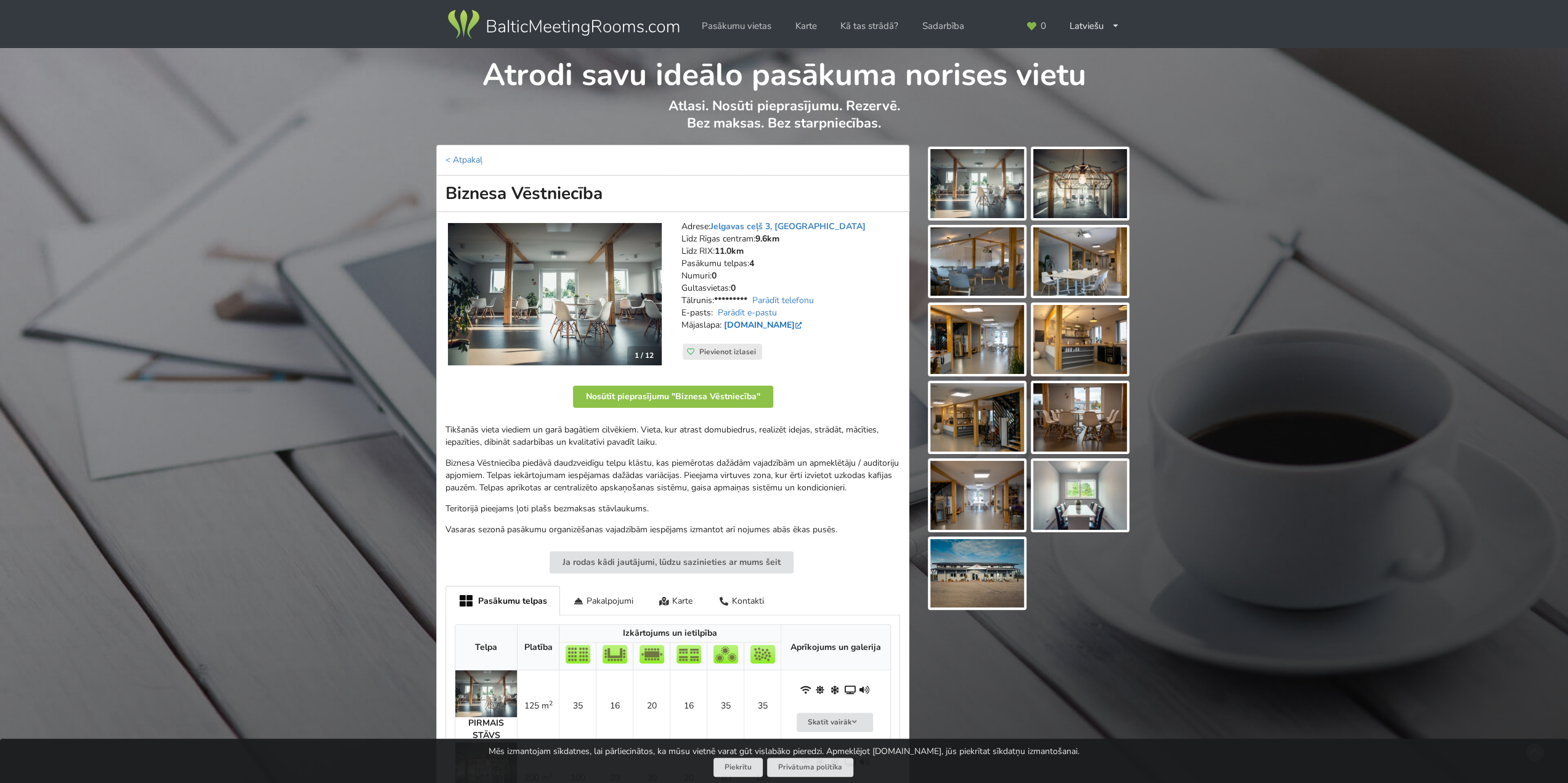
click at [781, 319] on link "www.biznesavestnieciba.com" at bounding box center [764, 325] width 81 height 12
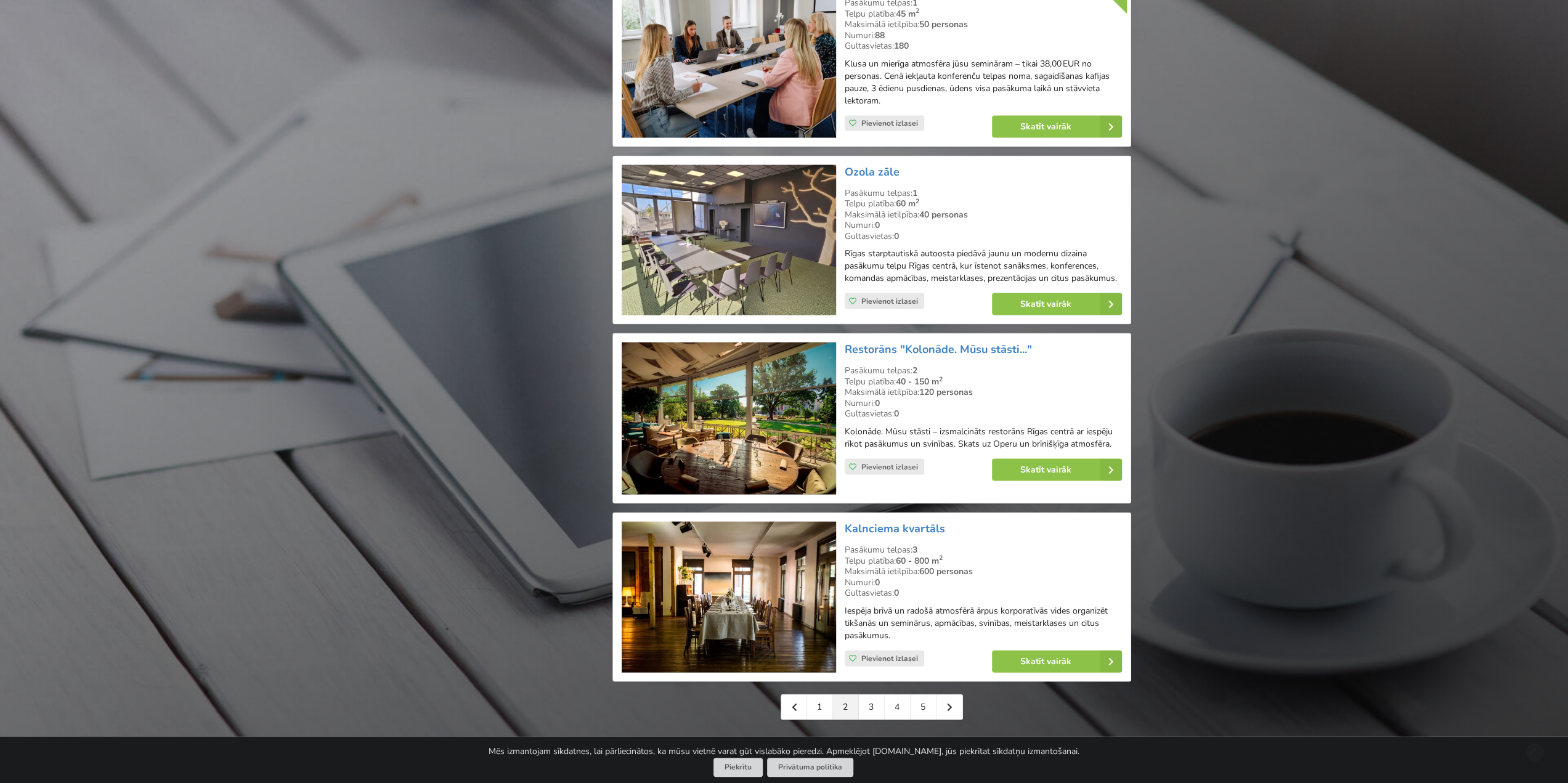
scroll to position [2526, 0]
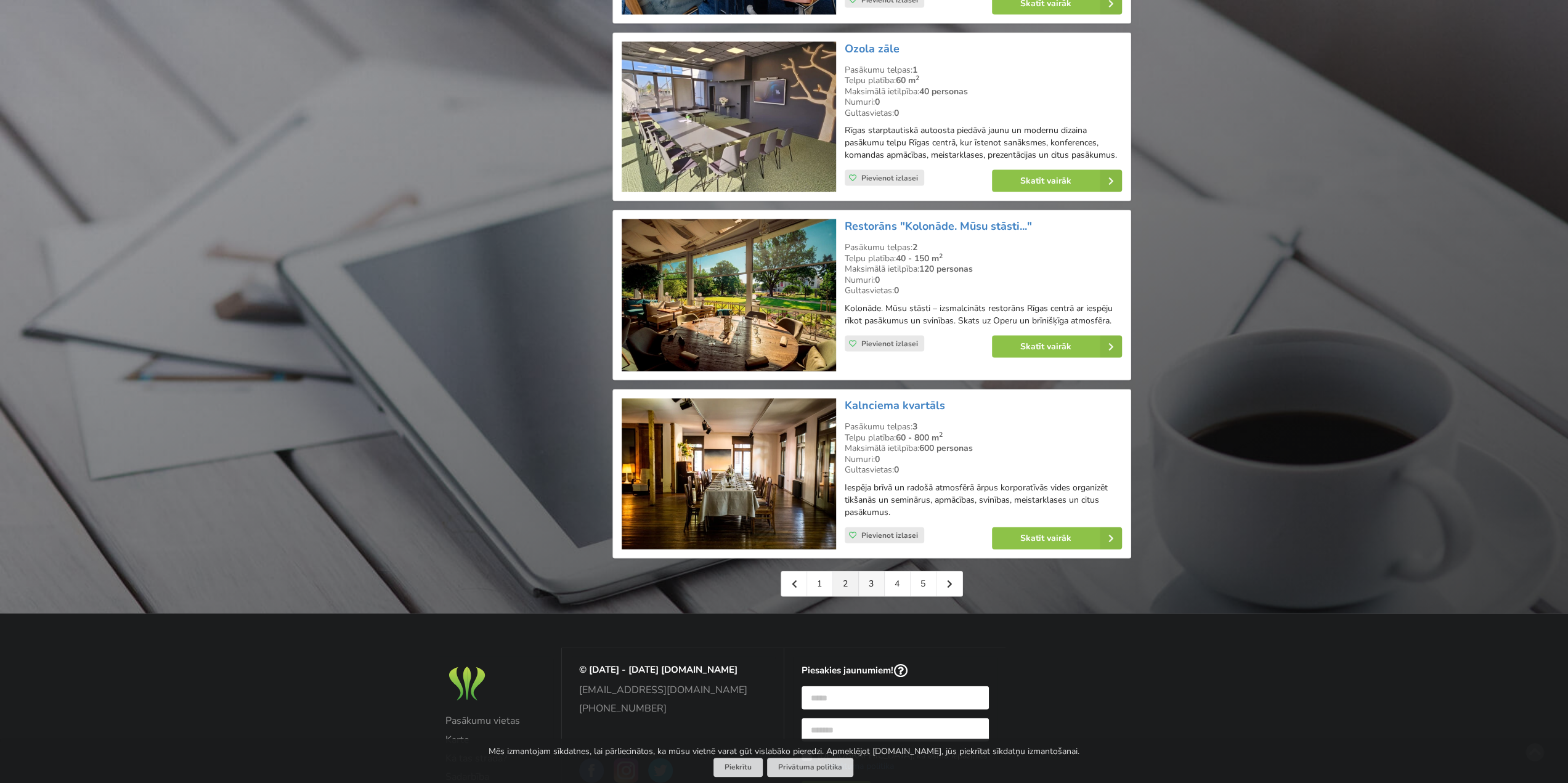
click at [866, 572] on link "3" at bounding box center [871, 585] width 26 height 25
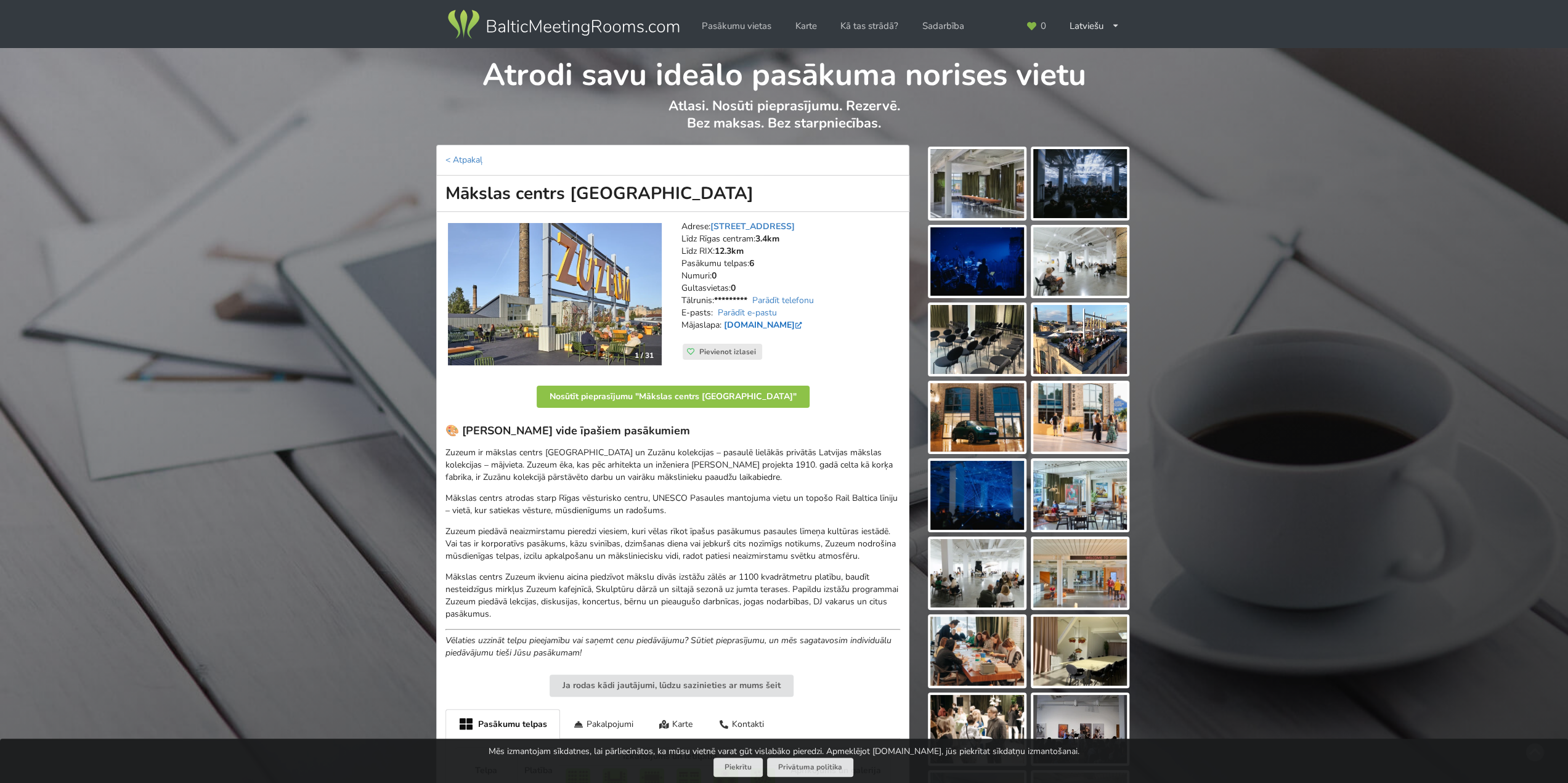
click at [740, 319] on link "www.zuzeum.com" at bounding box center [764, 325] width 81 height 12
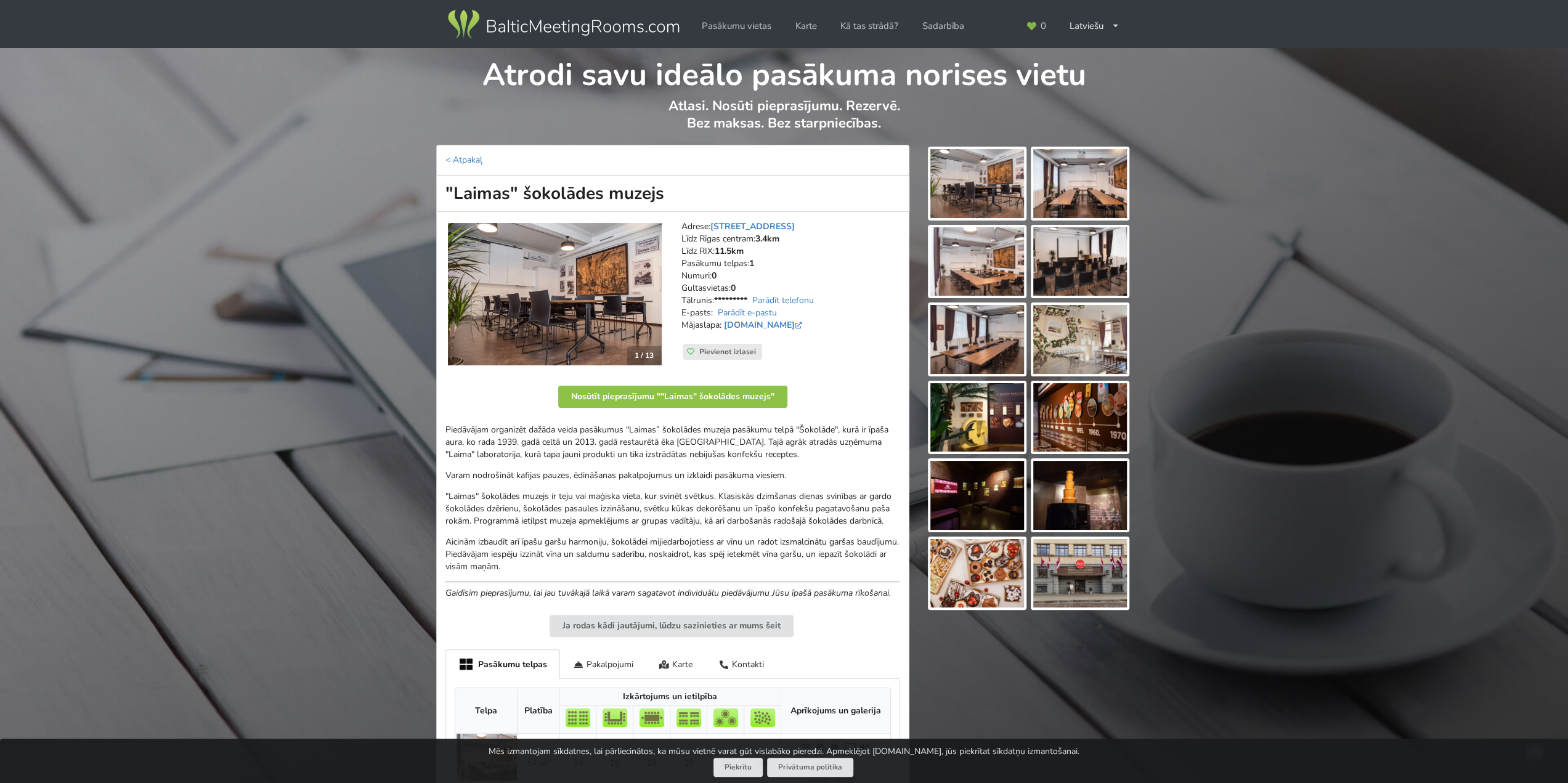
click at [642, 266] on img at bounding box center [554, 294] width 214 height 143
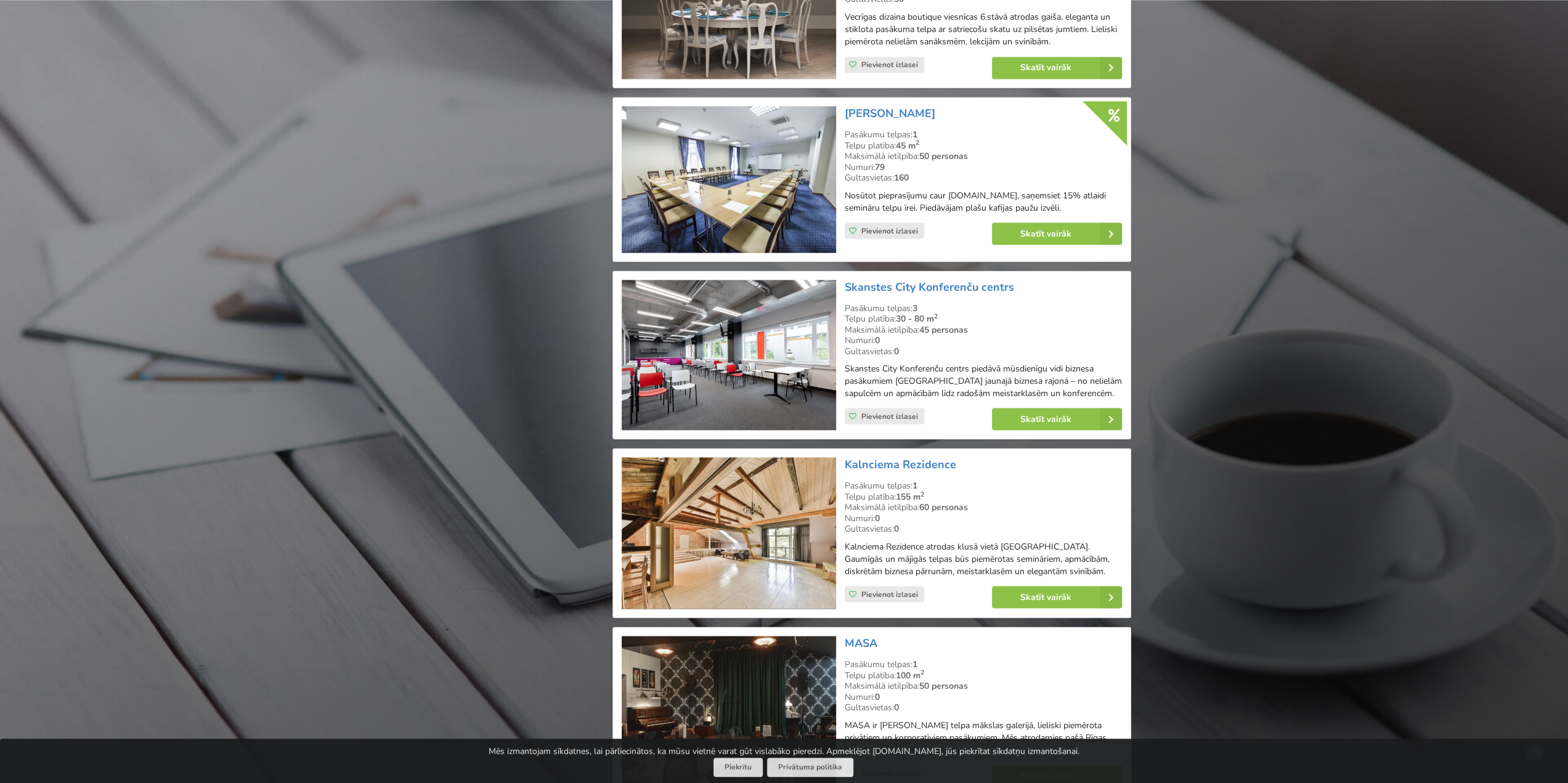
scroll to position [2403, 0]
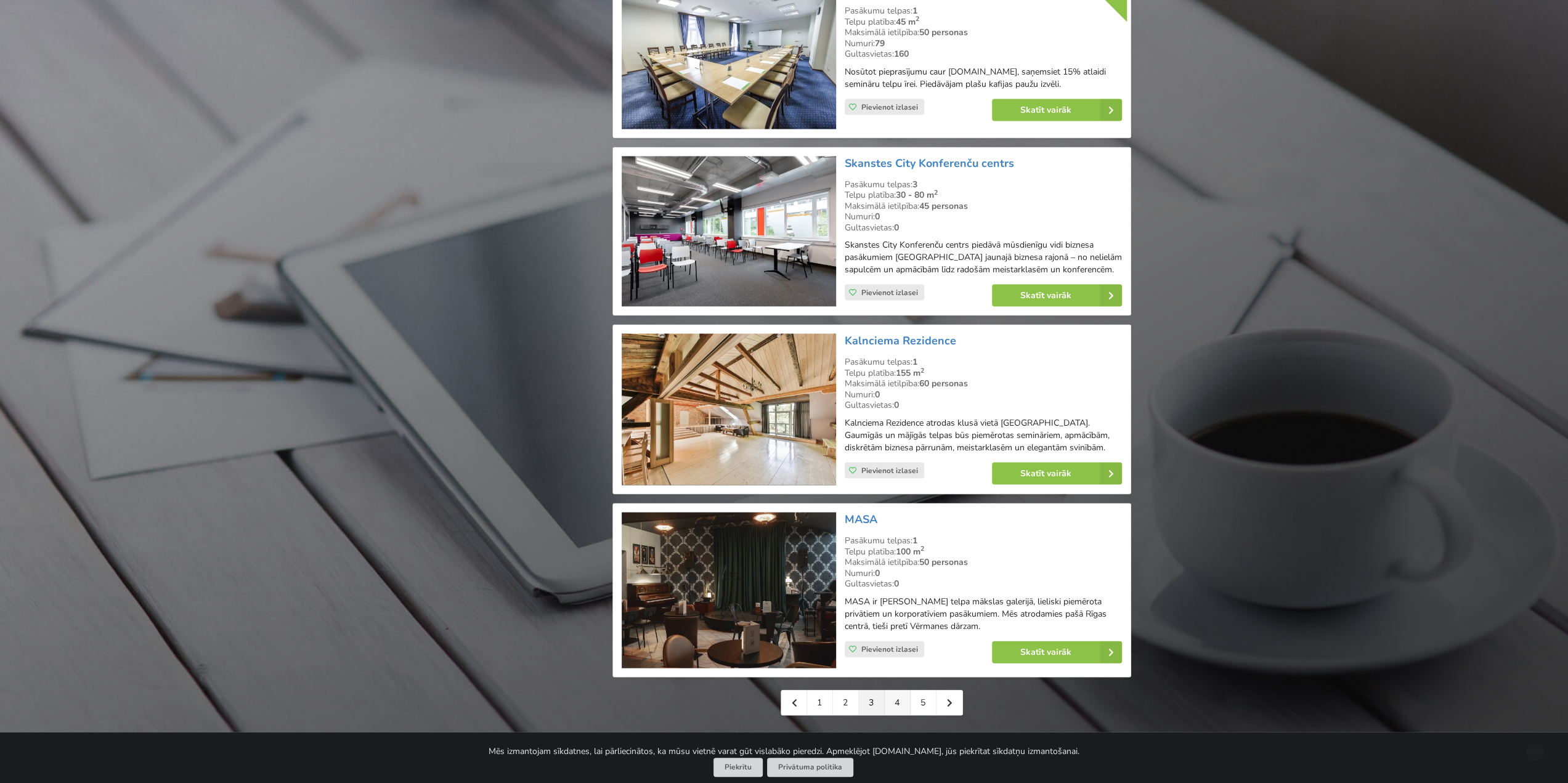
click at [897, 691] on link "4" at bounding box center [897, 703] width 26 height 25
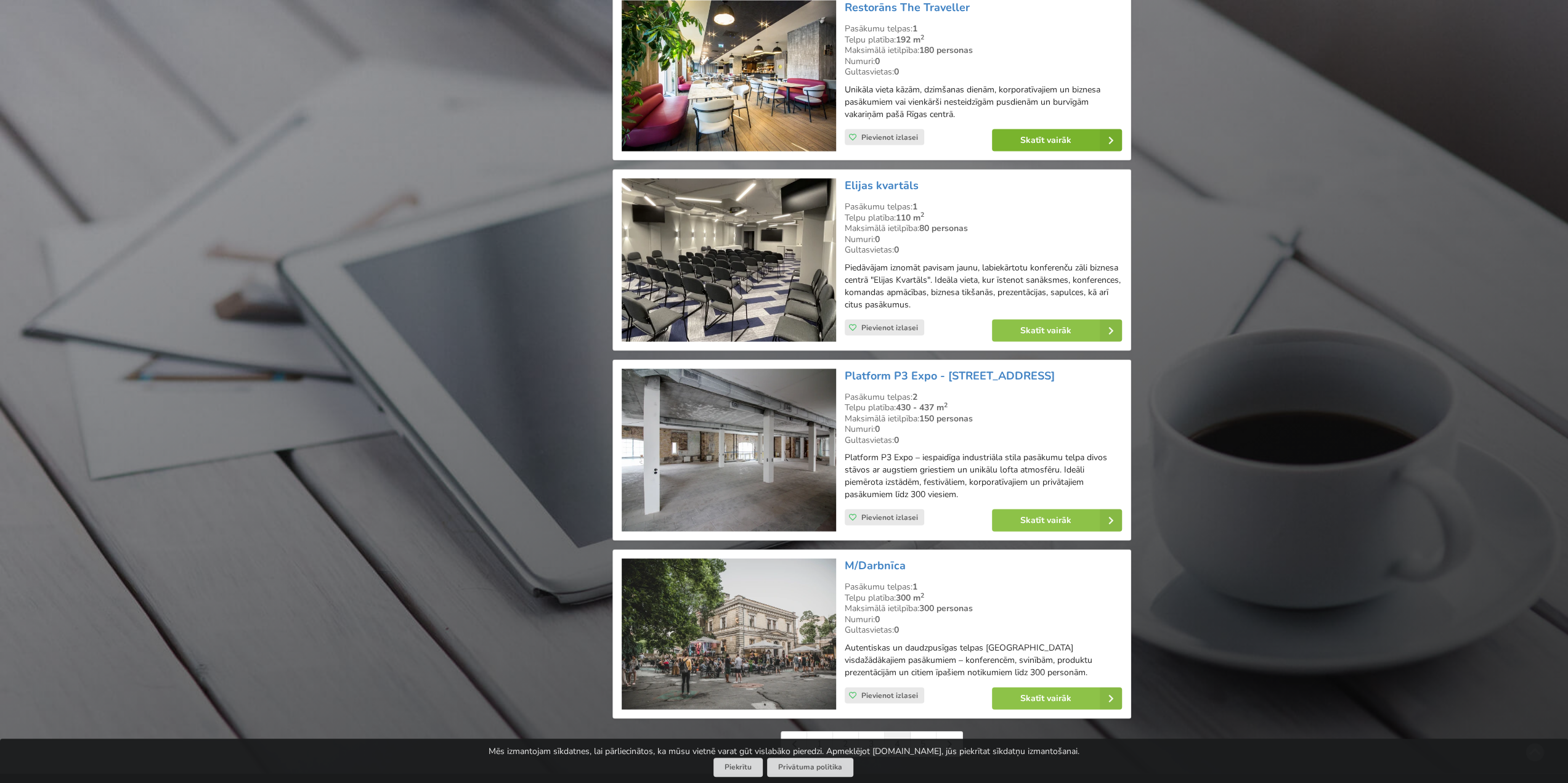
scroll to position [2465, 0]
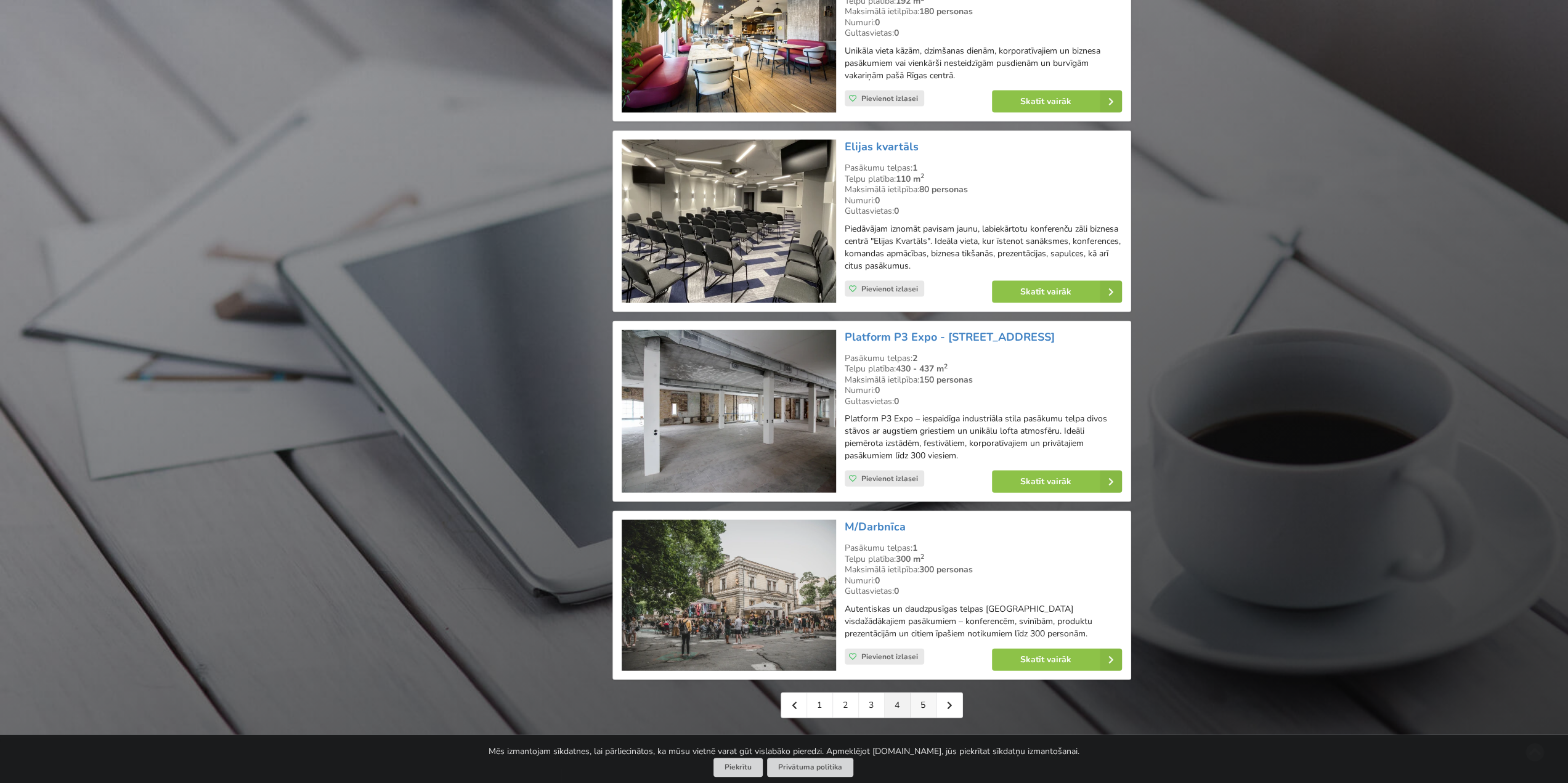
click at [920, 693] on link "5" at bounding box center [923, 705] width 26 height 25
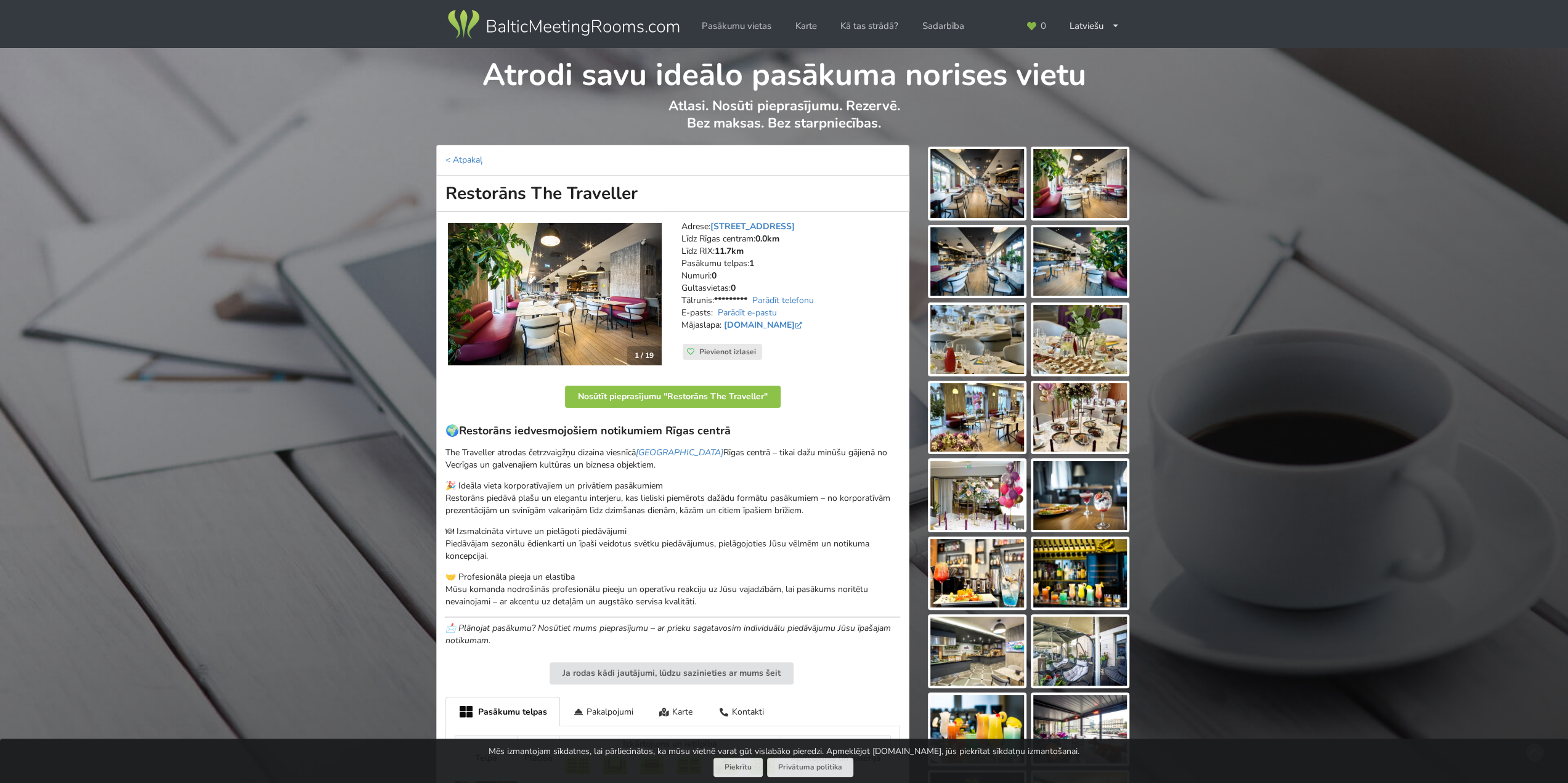
click at [601, 269] on img at bounding box center [554, 294] width 214 height 143
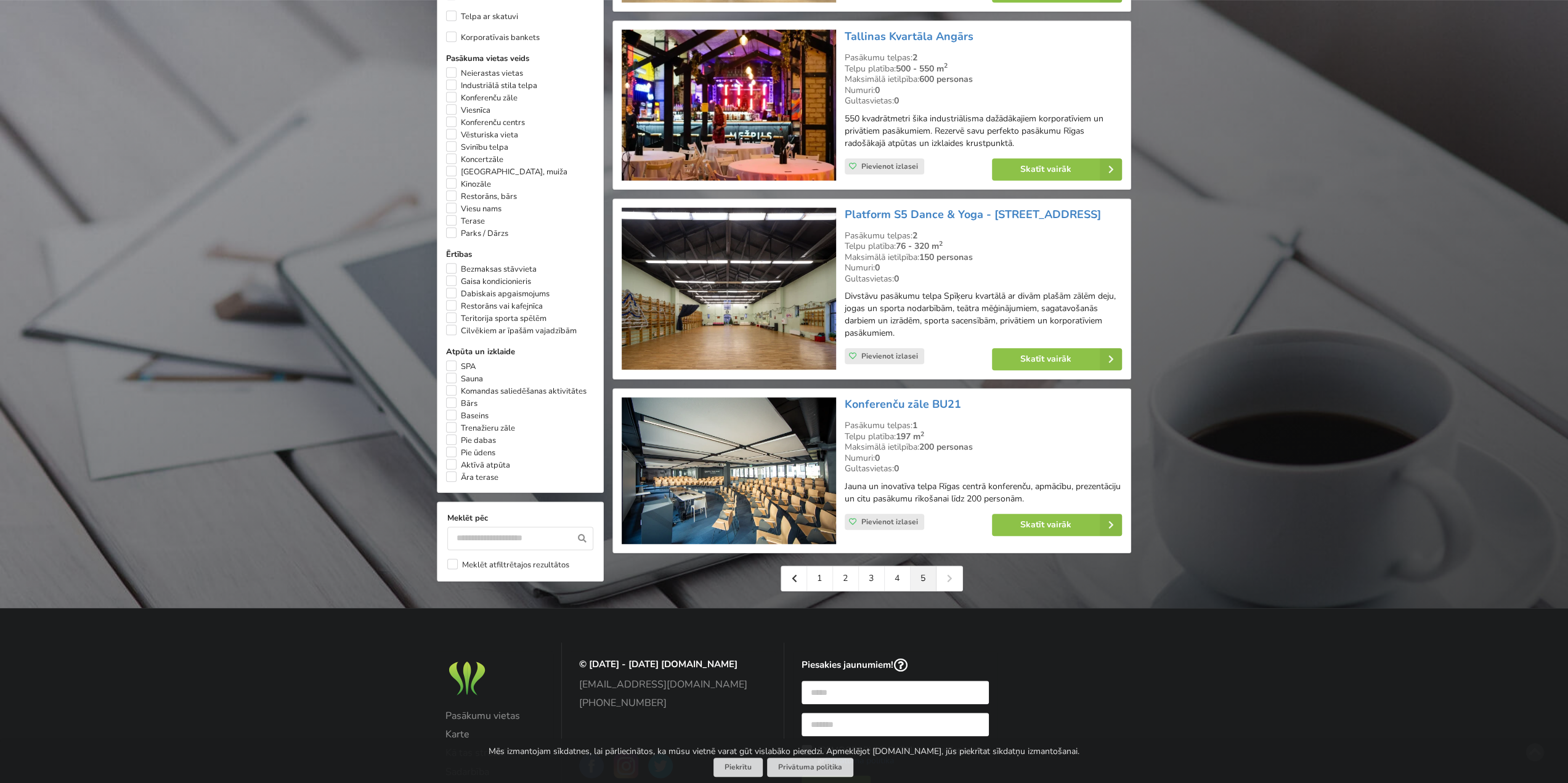
scroll to position [431, 0]
